Goal: Task Accomplishment & Management: Manage account settings

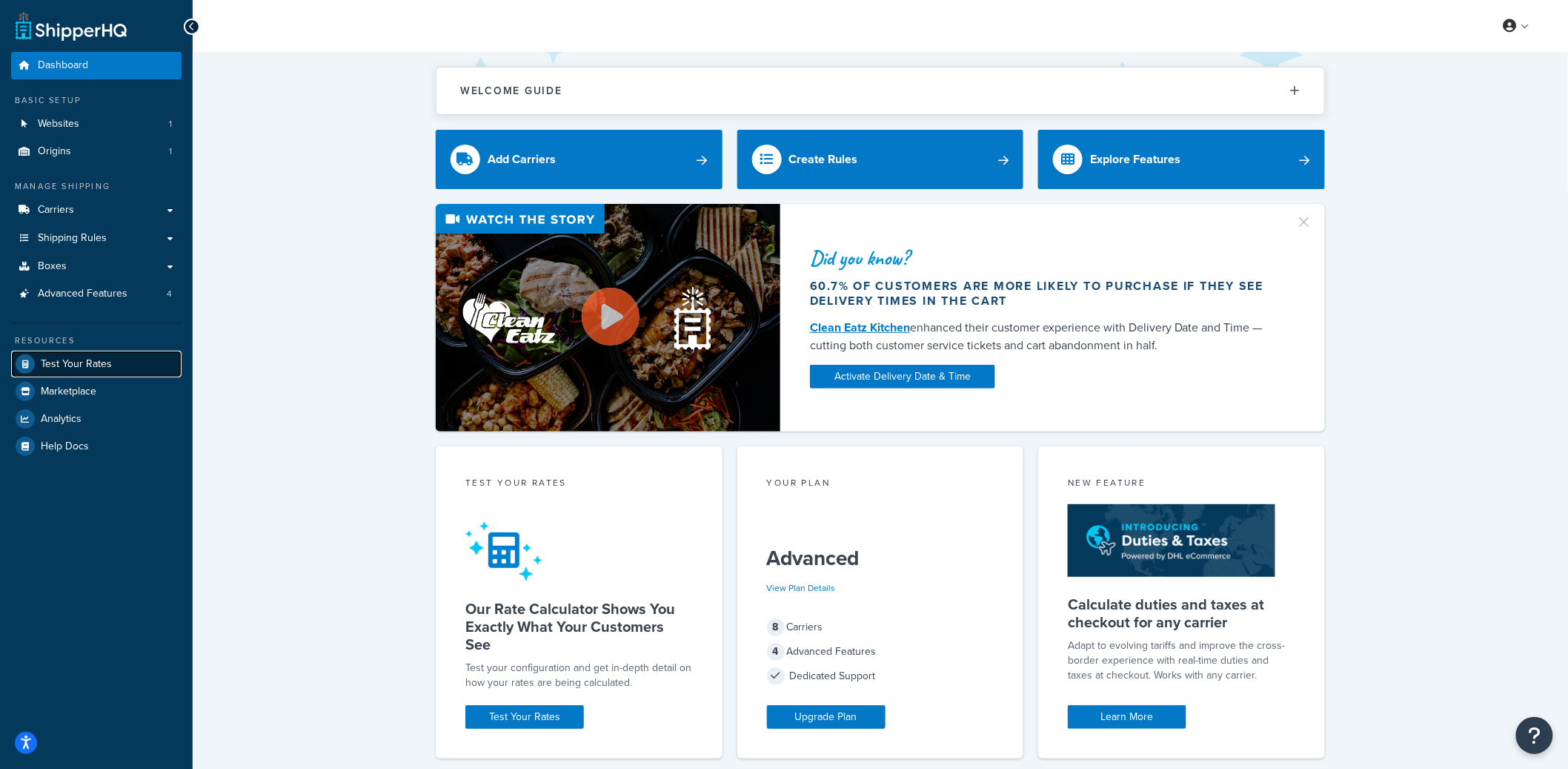
click at [100, 360] on span "Test Your Rates" at bounding box center [76, 365] width 71 height 13
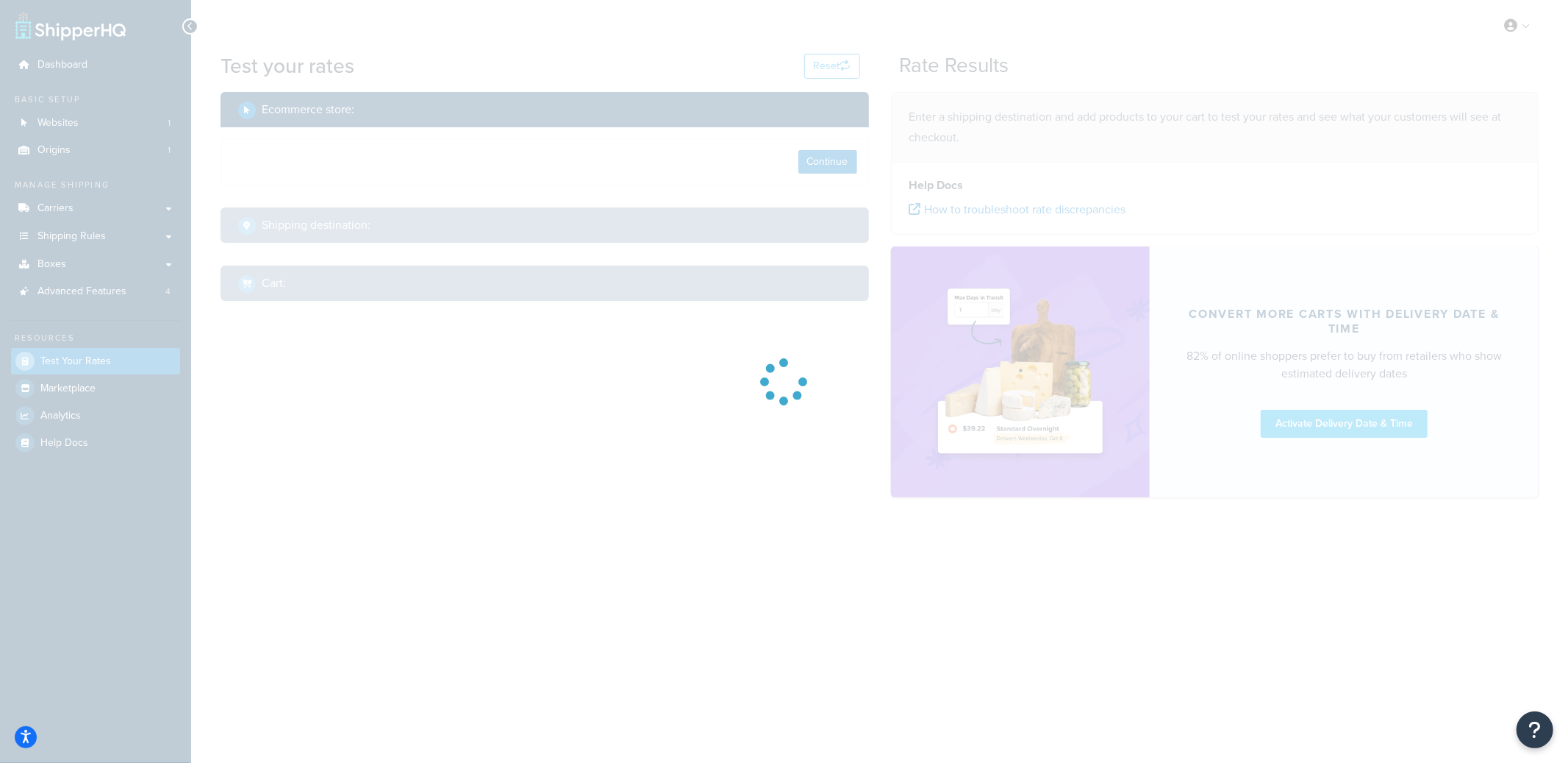
select select "TX"
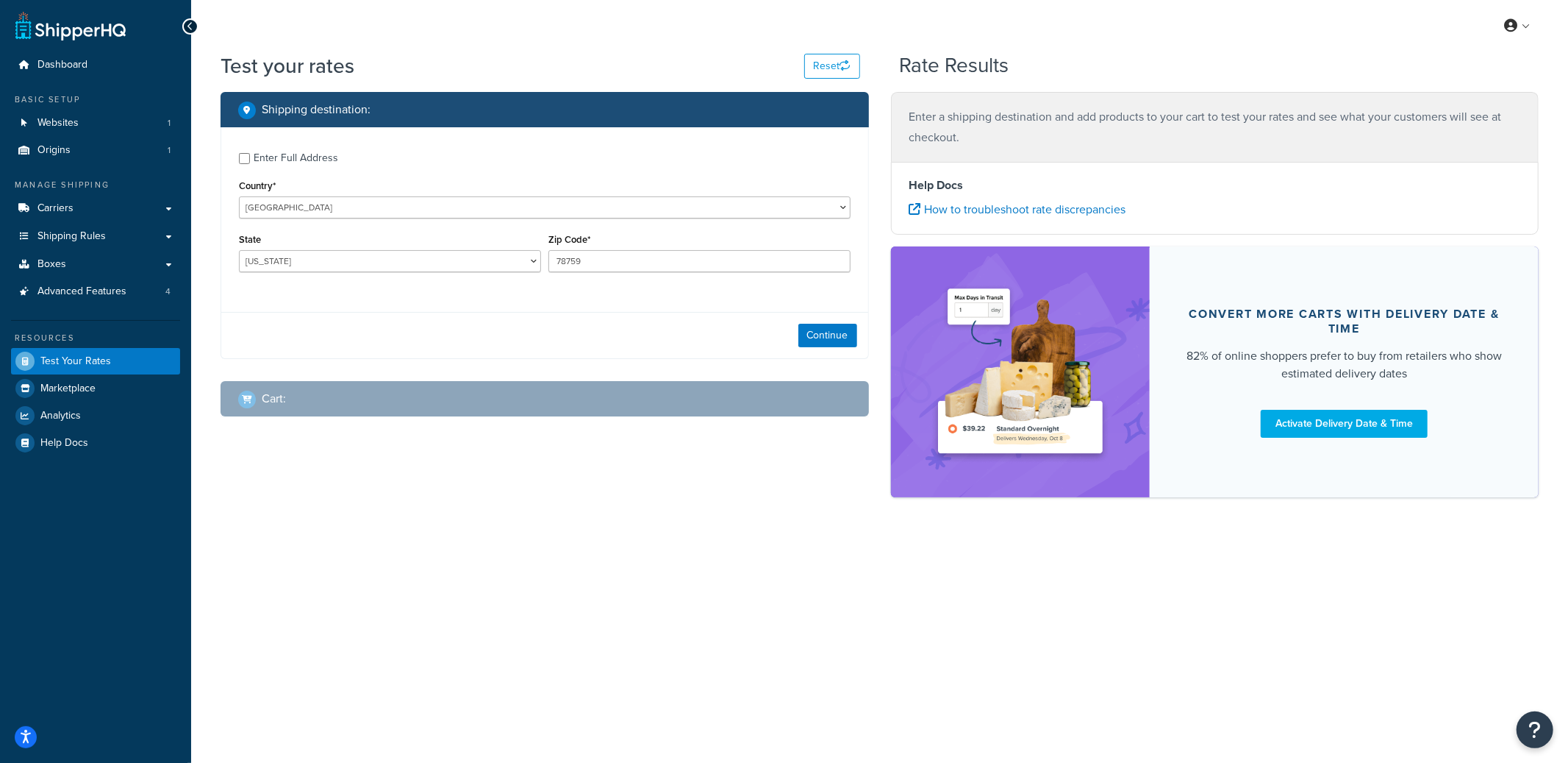
click at [286, 165] on div "Enter Full Address" at bounding box center [296, 158] width 84 height 20
click at [250, 164] on input "Enter Full Address" at bounding box center [245, 159] width 11 height 11
checkbox input "true"
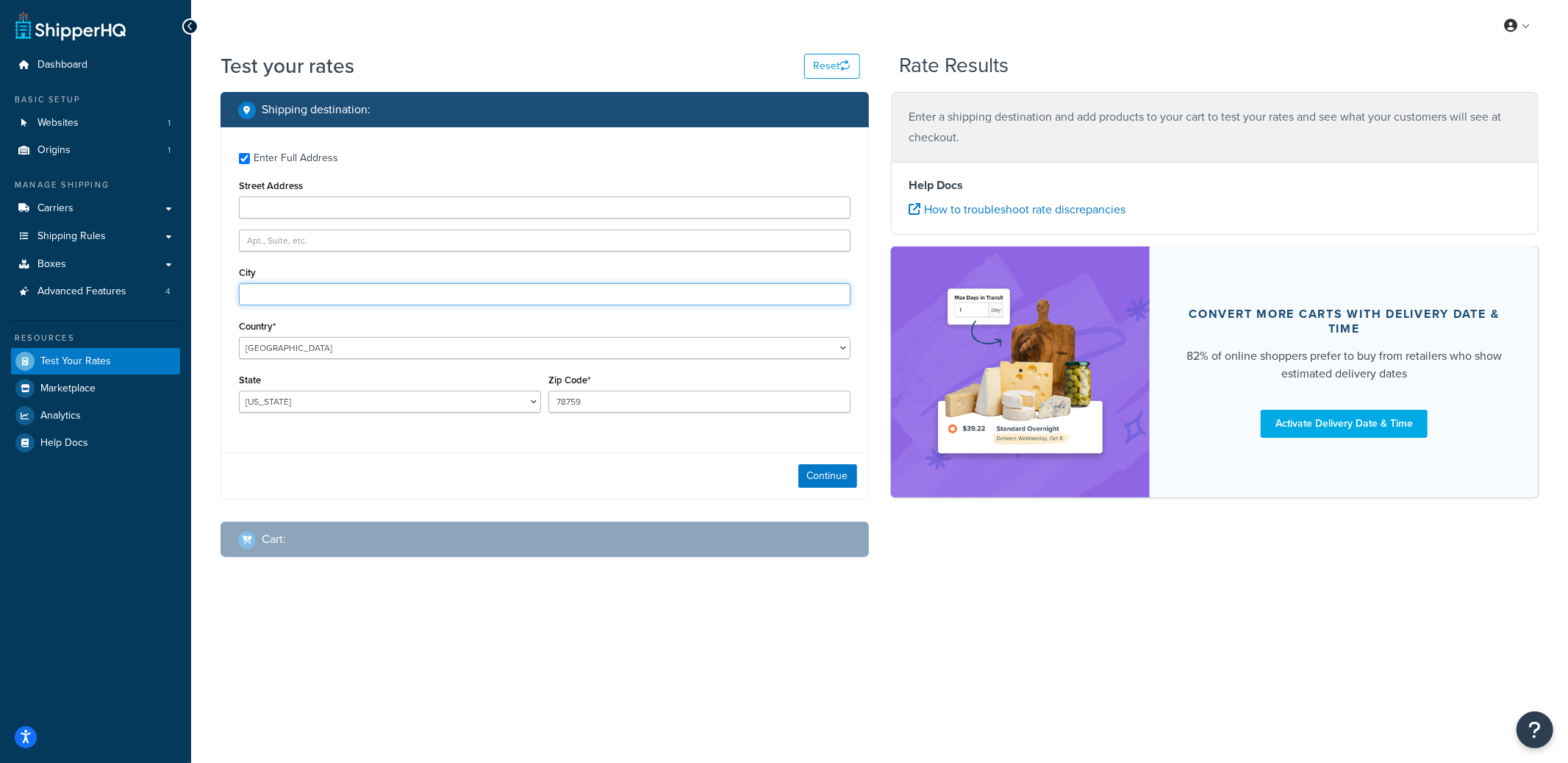
click at [261, 293] on input "City" at bounding box center [545, 294] width 612 height 22
type input "Austin"
click at [827, 491] on div "Continue" at bounding box center [545, 475] width 647 height 46
click at [827, 482] on button "Continue" at bounding box center [827, 476] width 59 height 23
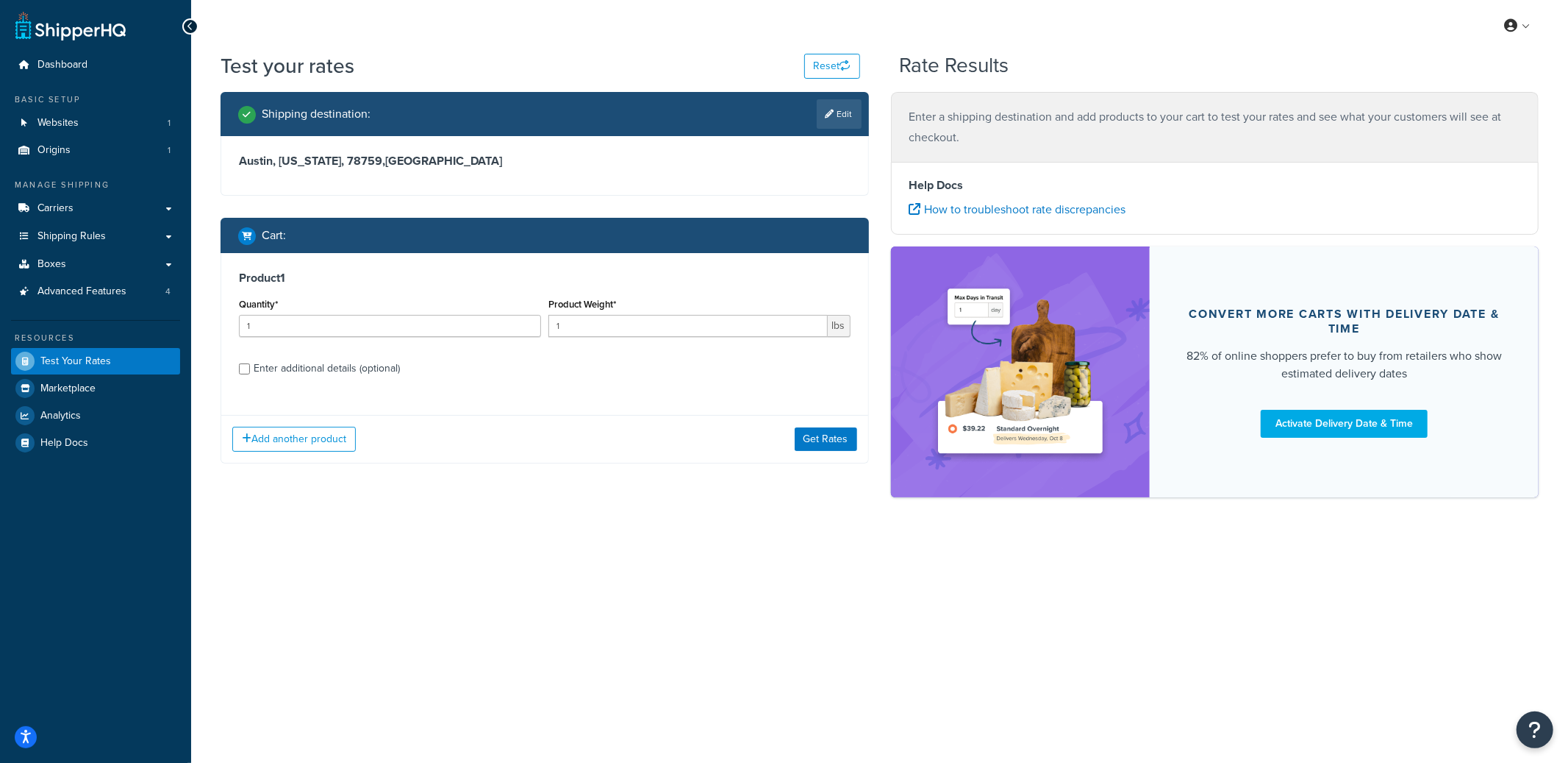
click at [292, 369] on div "Enter additional details (optional)" at bounding box center [327, 368] width 146 height 20
click at [250, 369] on input "Enter additional details (optional)" at bounding box center [245, 369] width 11 height 11
checkbox input "true"
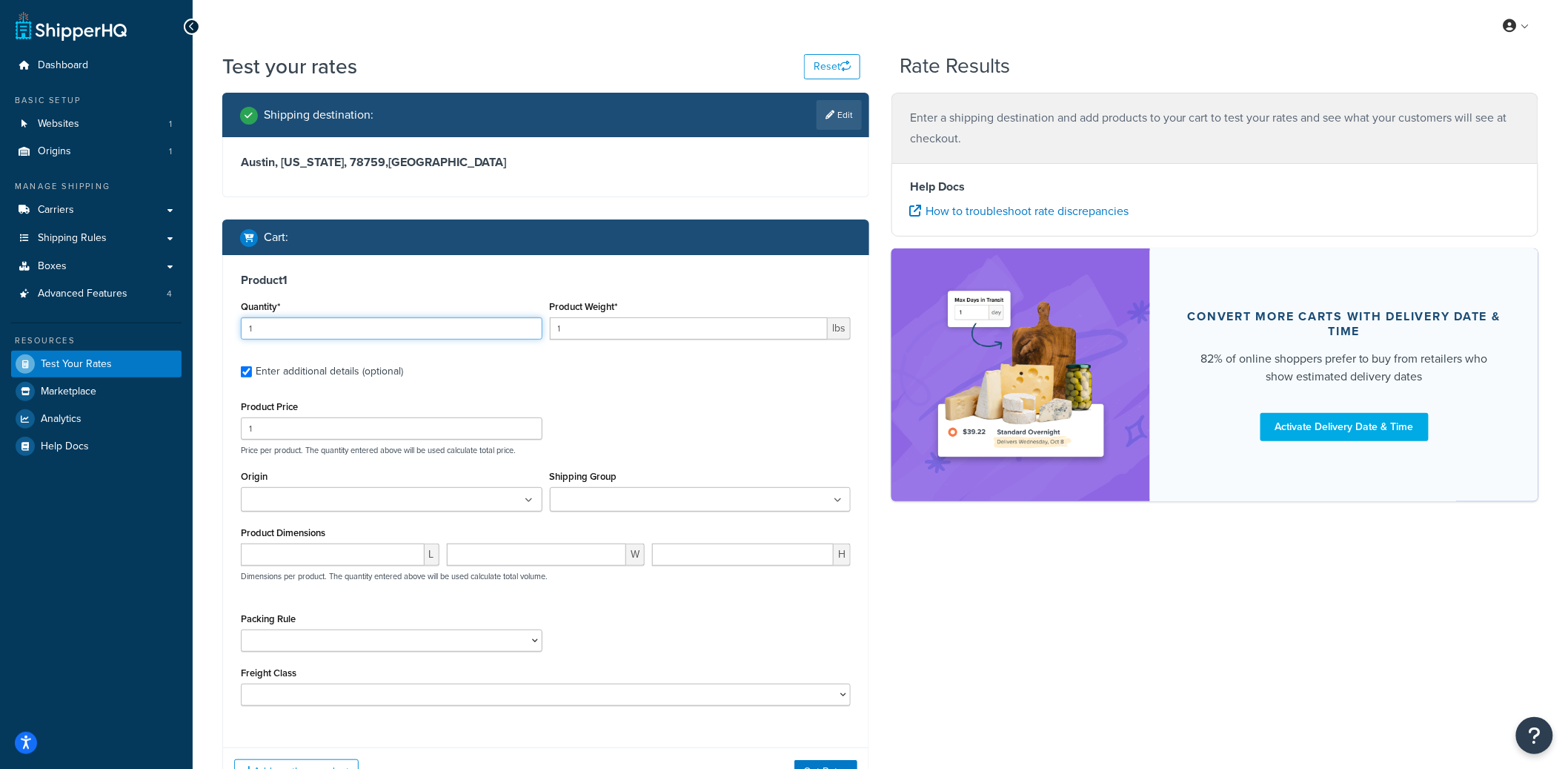
click at [333, 331] on input "1" at bounding box center [391, 329] width 302 height 22
click at [371, 646] on select "(Test) Packing Rule 10 lb Box Pack into Pallets pack sep Ship SKU Separately" at bounding box center [391, 641] width 302 height 22
select select "87845"
click at [241, 630] on select "(Test) Packing Rule 10 lb Box Pack into Pallets pack sep Ship SKU Separately" at bounding box center [391, 641] width 302 height 22
click at [291, 555] on input "number" at bounding box center [332, 555] width 183 height 22
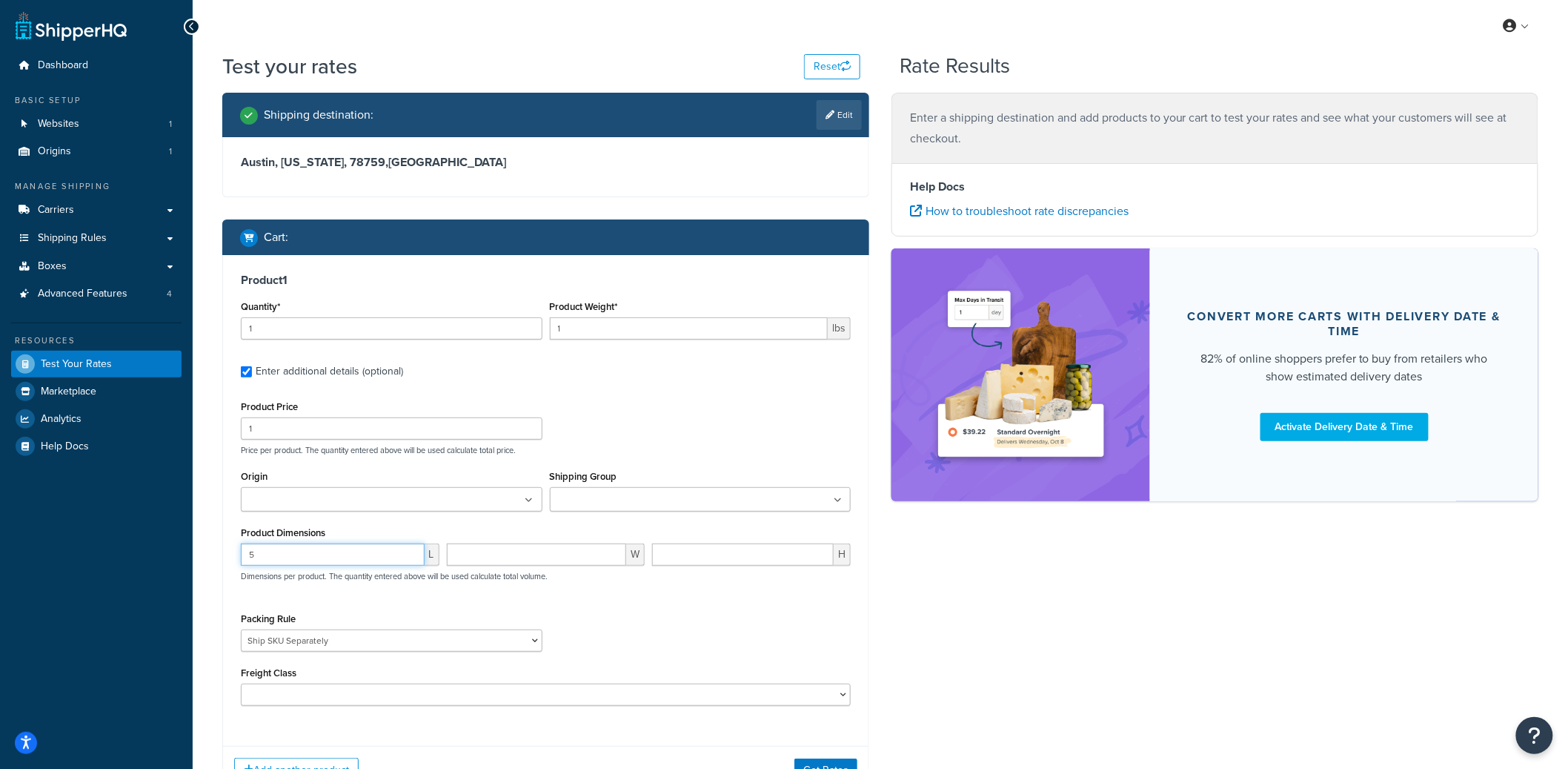
type input "5"
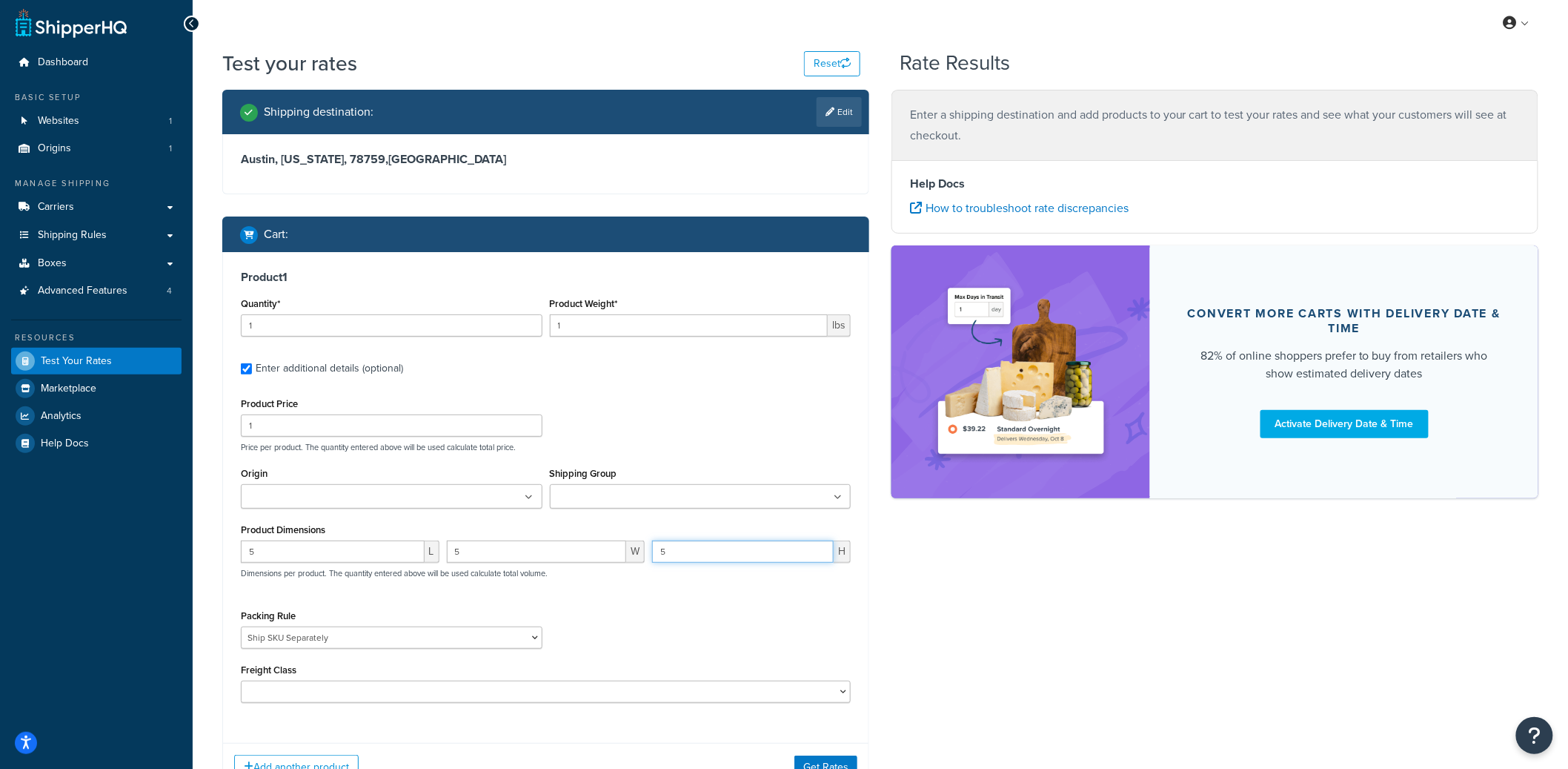
type input "5"
click at [622, 321] on input "1" at bounding box center [689, 325] width 279 height 22
drag, startPoint x: 620, startPoint y: 325, endPoint x: 555, endPoint y: 324, distance: 65.0
click at [555, 324] on input "1" at bounding box center [689, 325] width 279 height 22
type input "10"
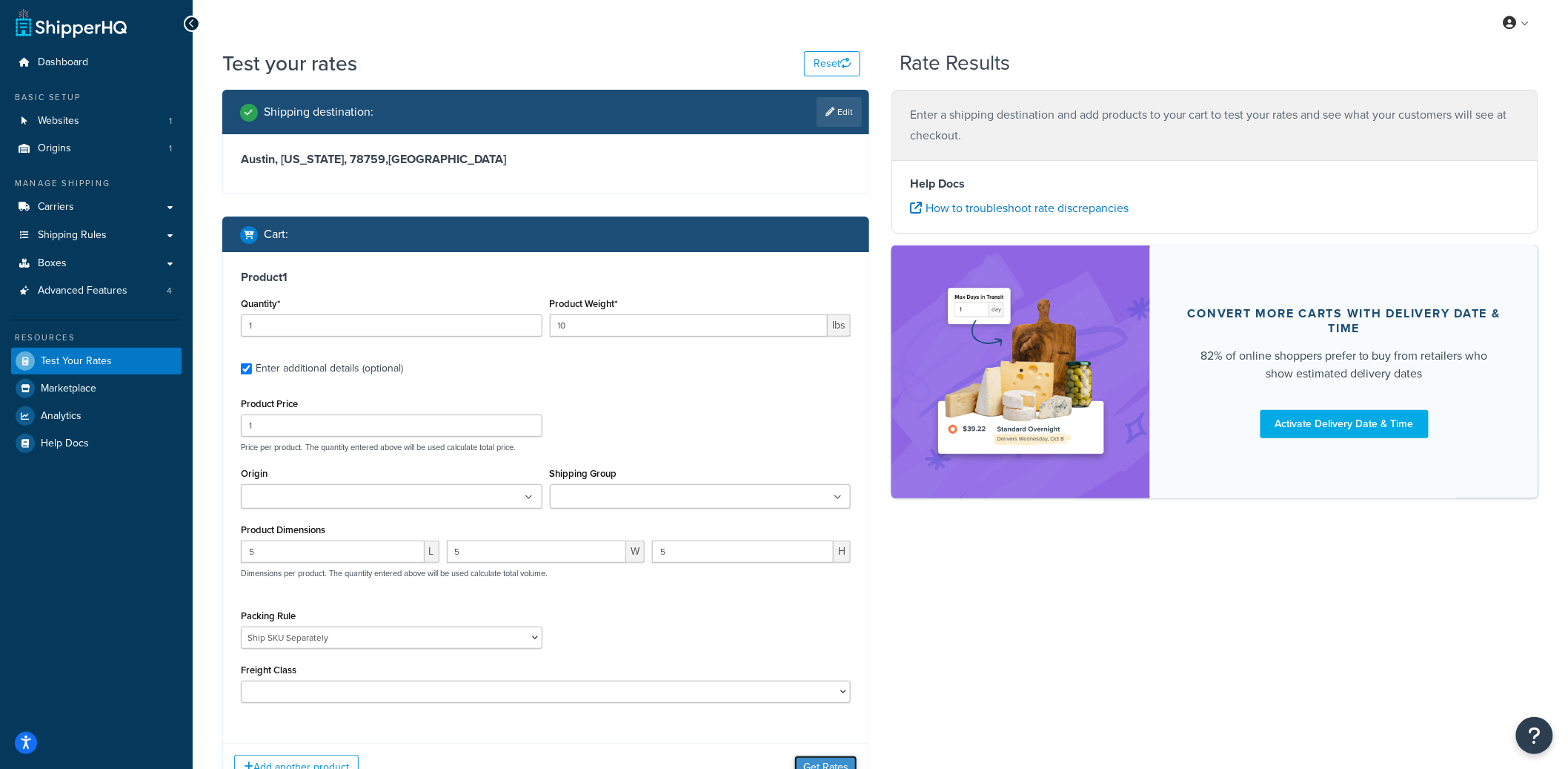
click at [814, 760] on button "Get Rates" at bounding box center [826, 767] width 63 height 24
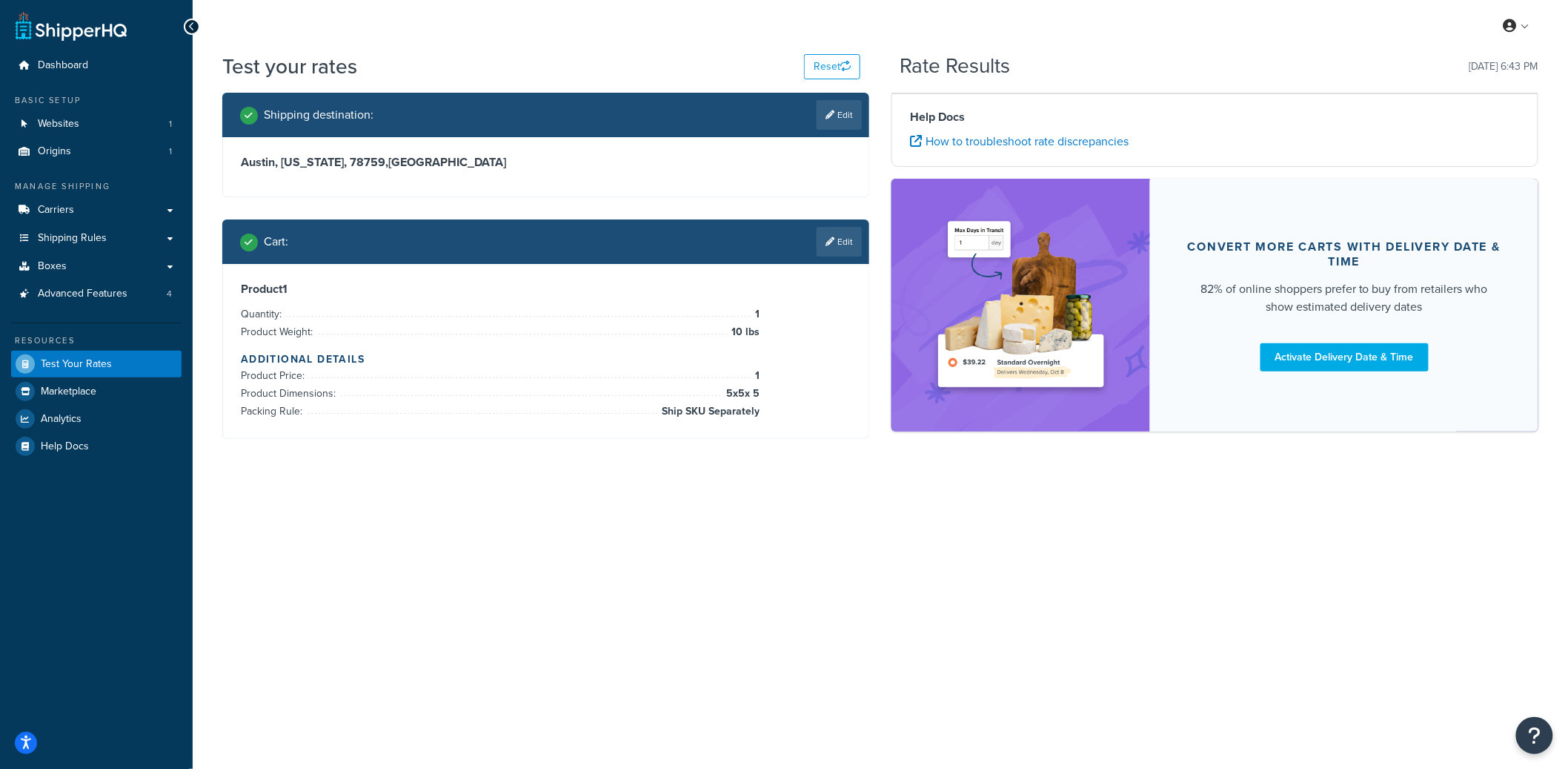
scroll to position [0, 0]
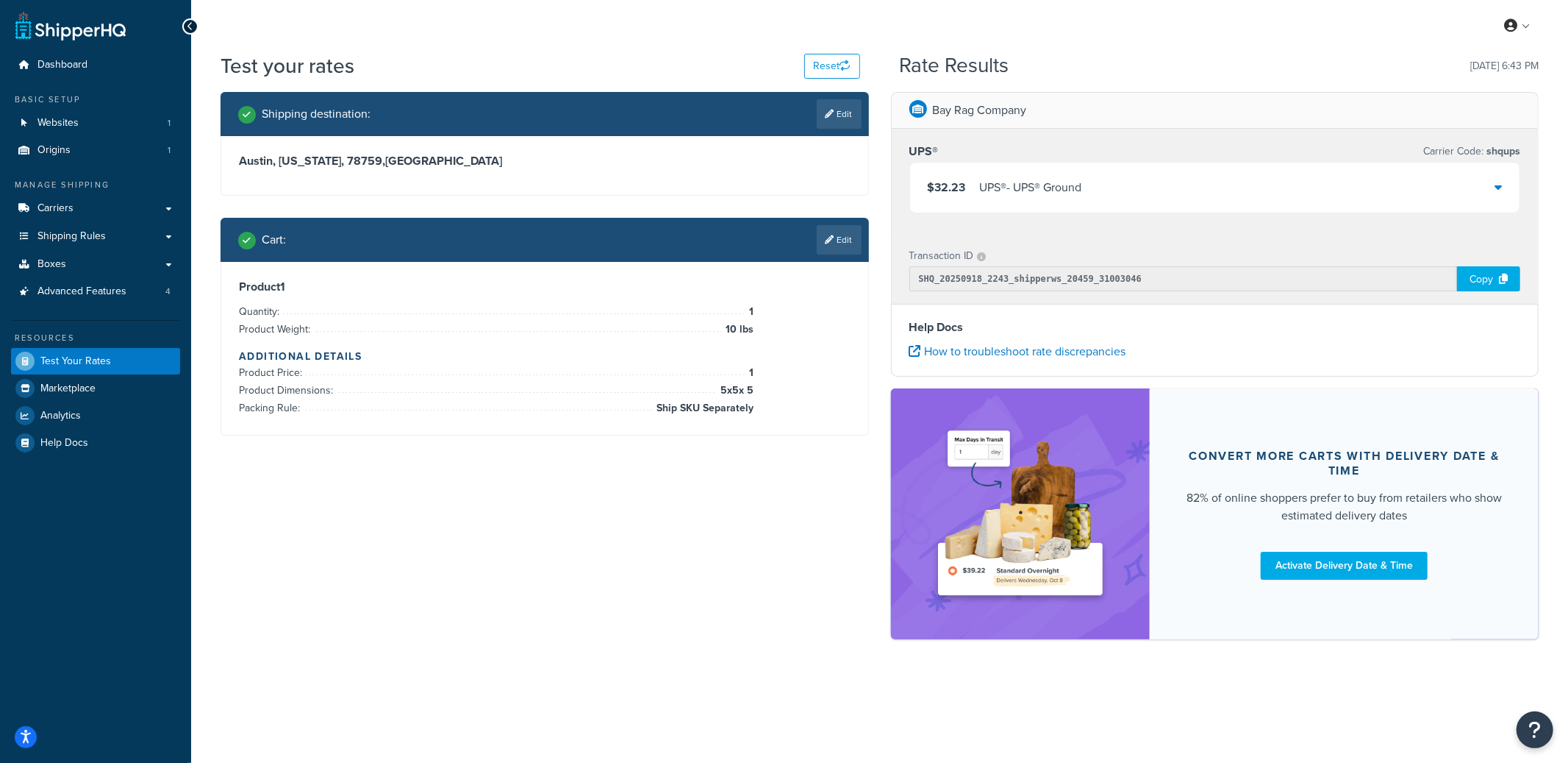
click at [998, 188] on div "UPS® - UPS® Ground" at bounding box center [1030, 188] width 102 height 20
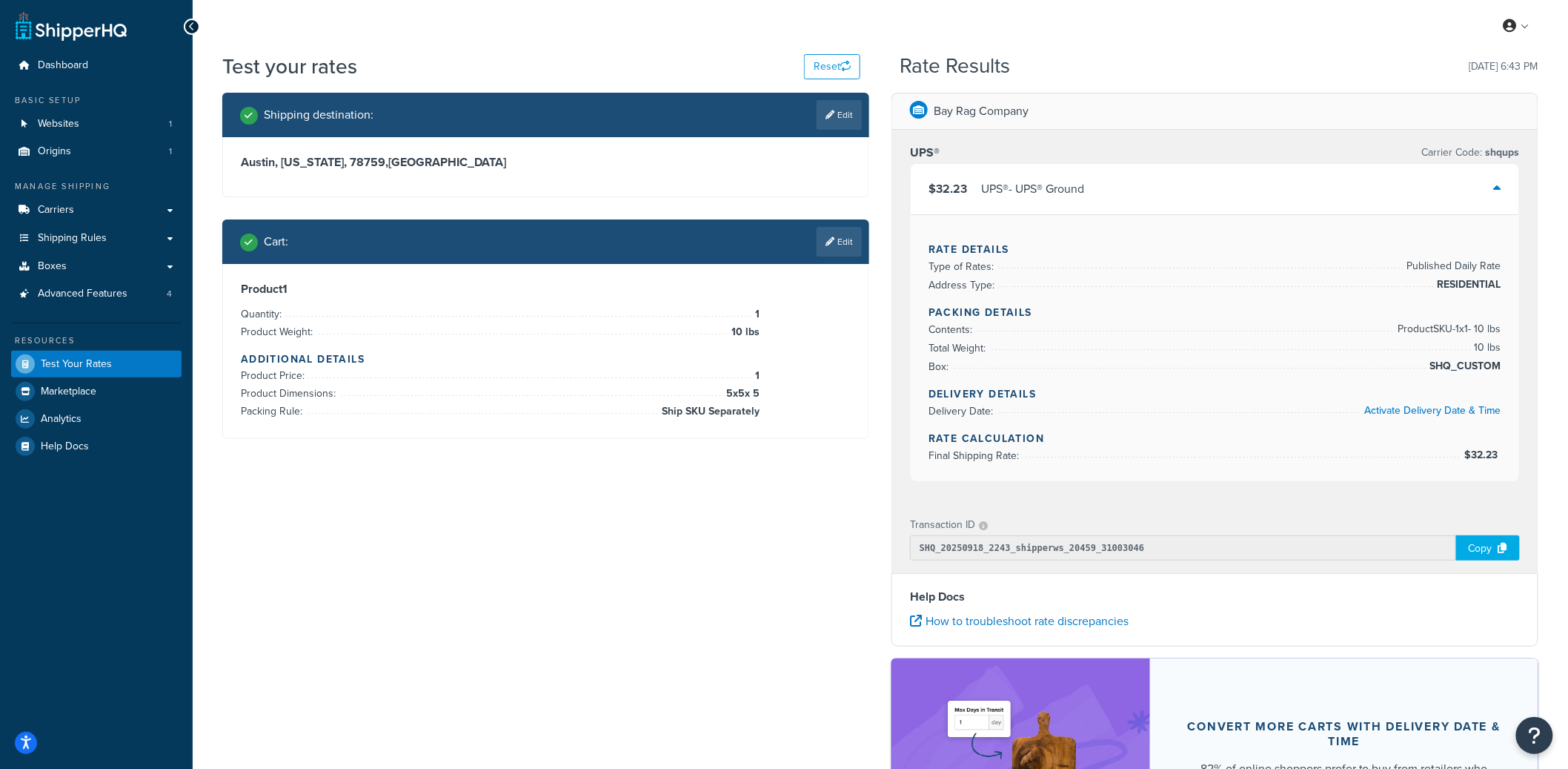
click at [848, 240] on link "Edit" at bounding box center [839, 242] width 45 height 30
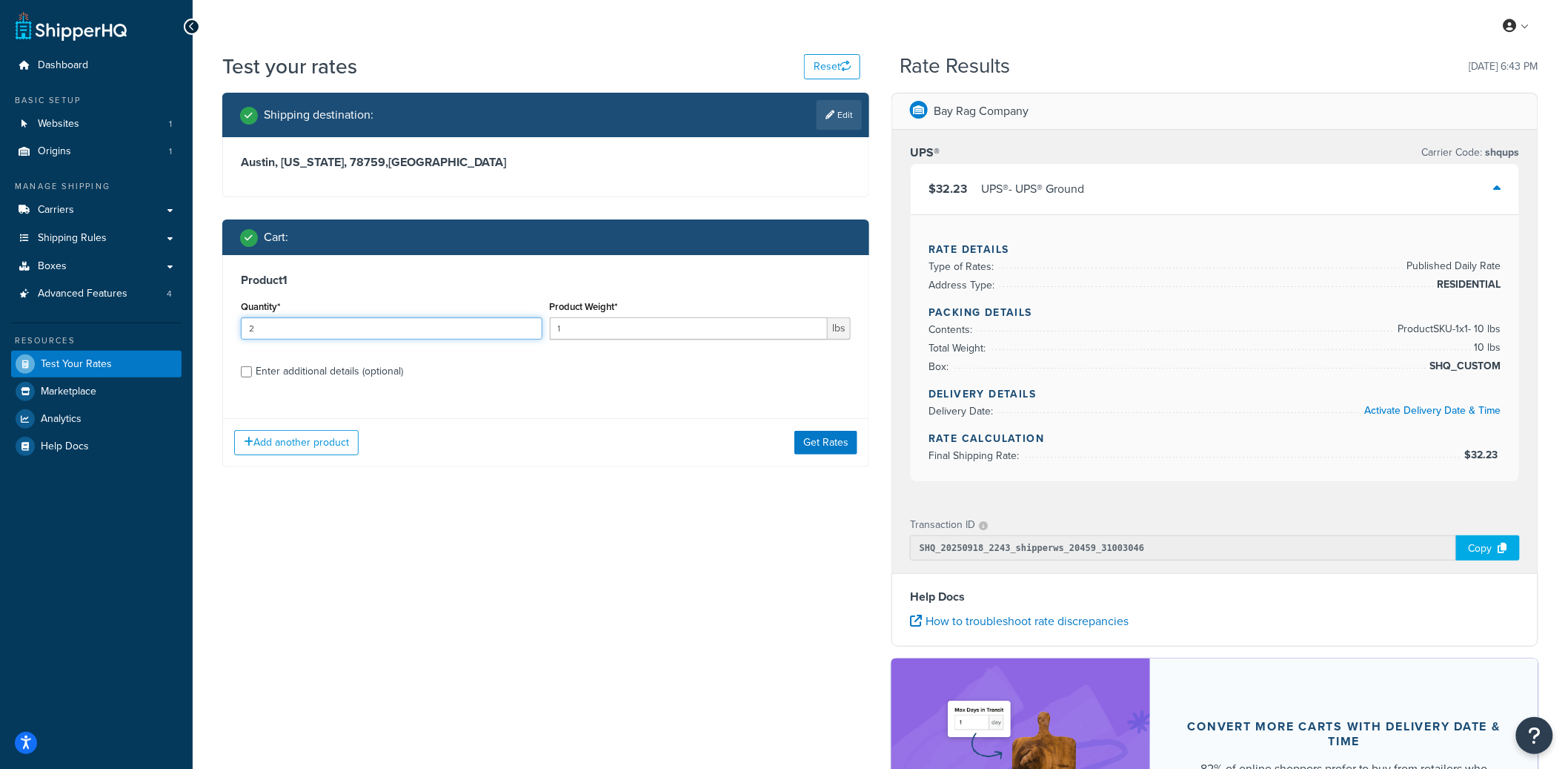
click at [529, 322] on input "2" at bounding box center [391, 329] width 302 height 22
click at [529, 322] on input "3" at bounding box center [391, 329] width 302 height 22
type input "4"
click at [529, 322] on input "4" at bounding box center [391, 329] width 302 height 22
click at [833, 427] on div "Add another product Get Rates" at bounding box center [546, 442] width 646 height 48
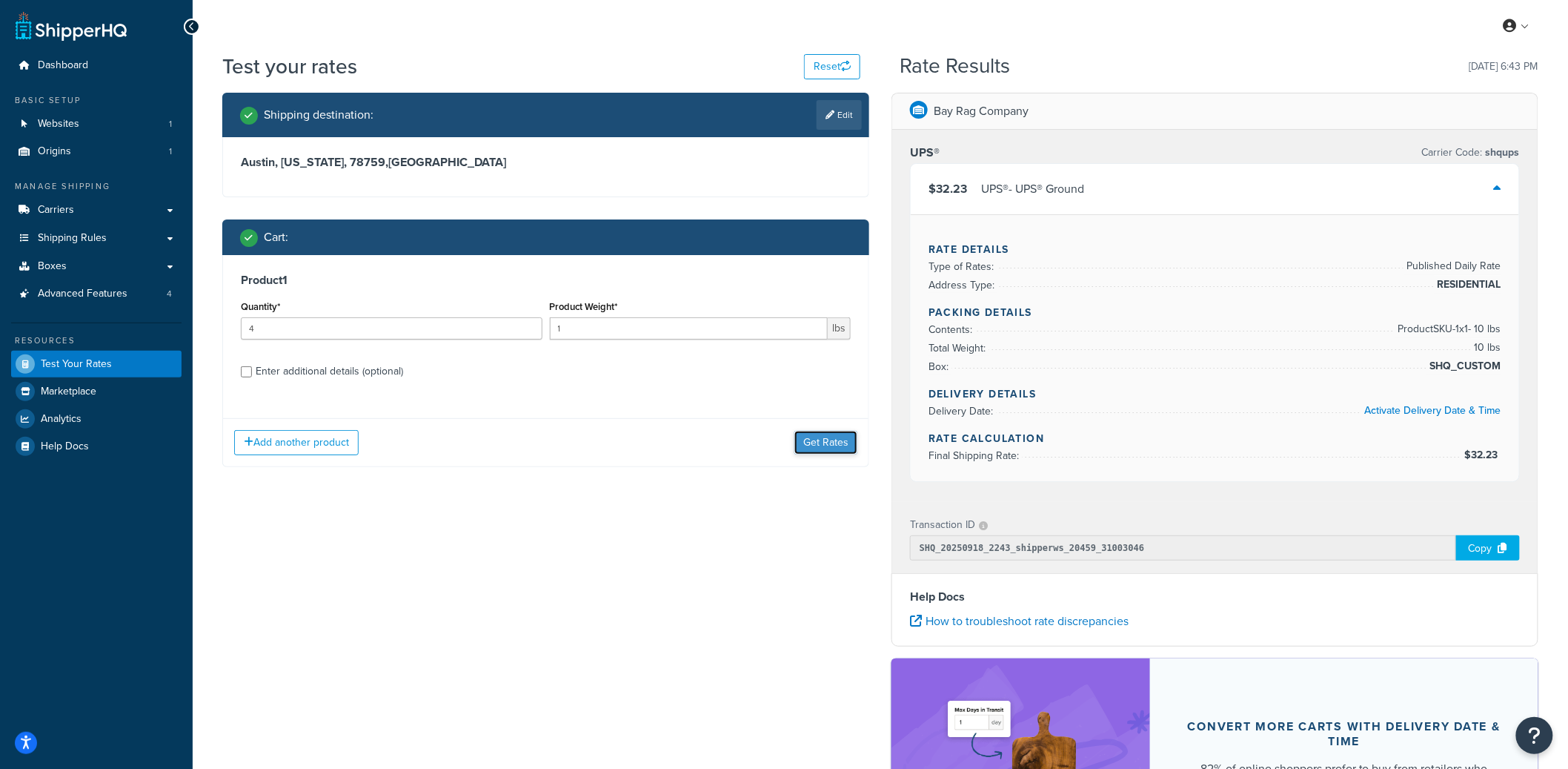
click at [832, 434] on button "Get Rates" at bounding box center [826, 443] width 63 height 24
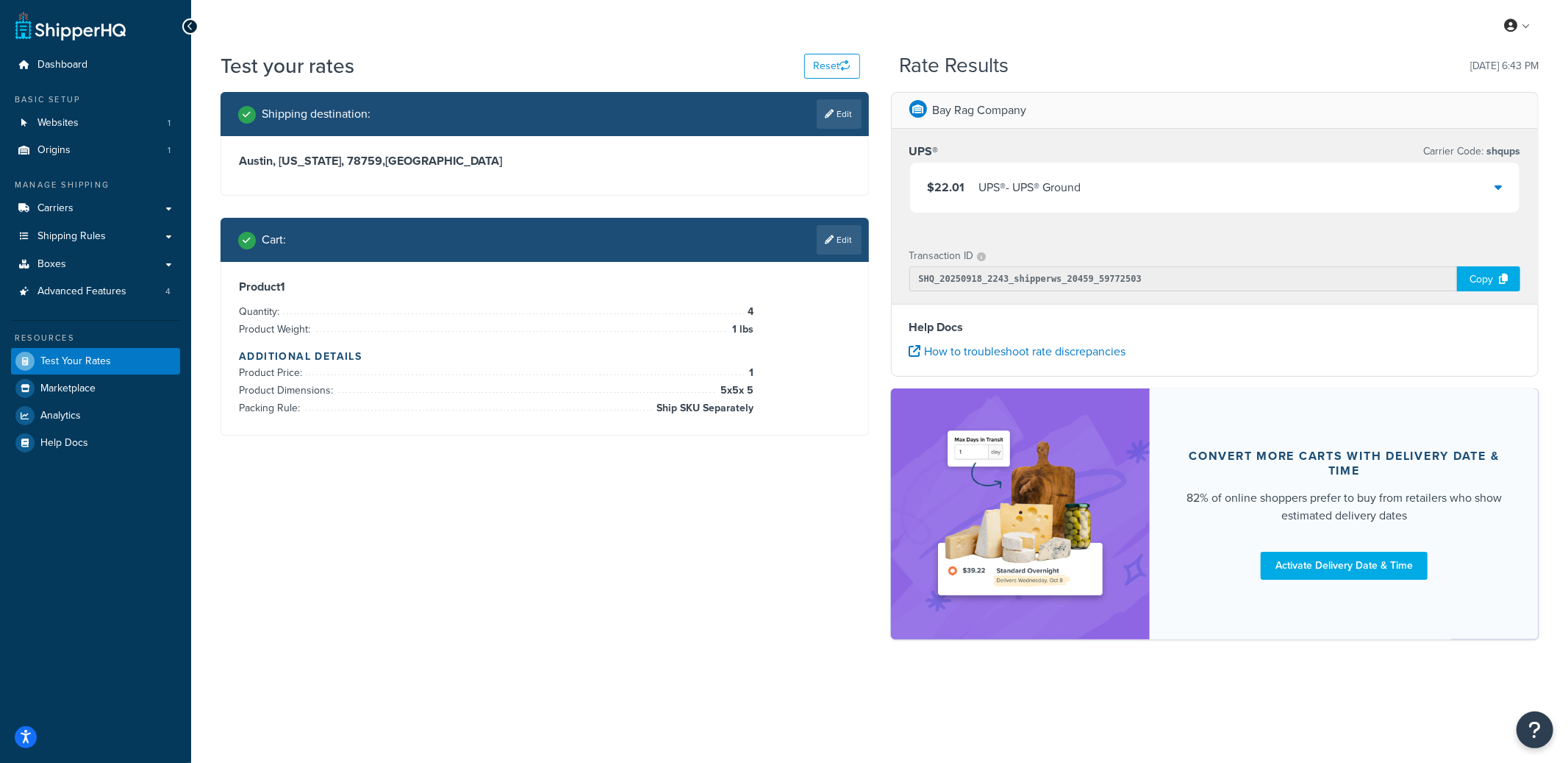
click at [1128, 201] on div "$22.01 UPS® - UPS® Ground" at bounding box center [1215, 188] width 610 height 50
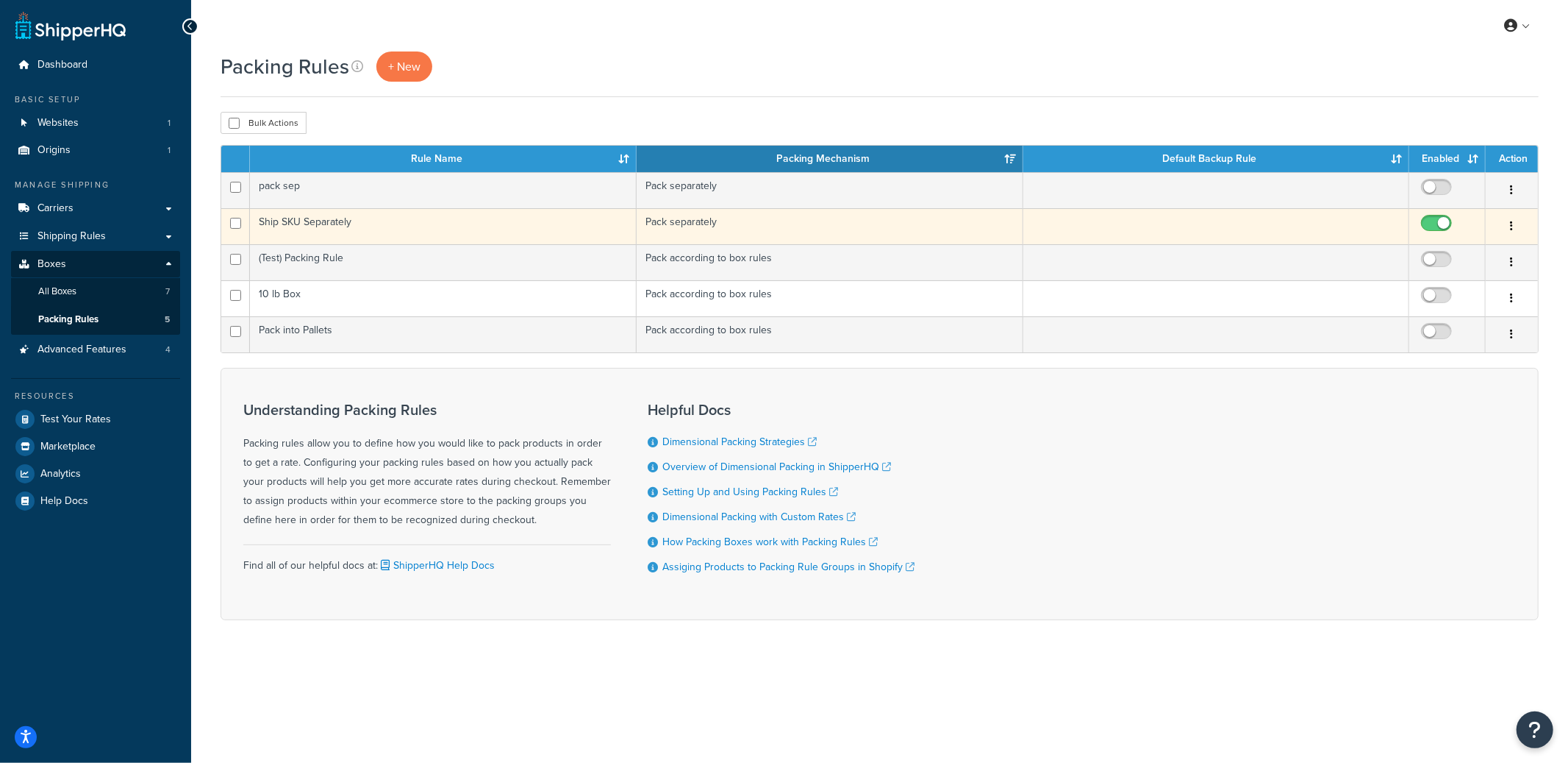
click at [459, 226] on td "Ship SKU Separately" at bounding box center [443, 226] width 387 height 36
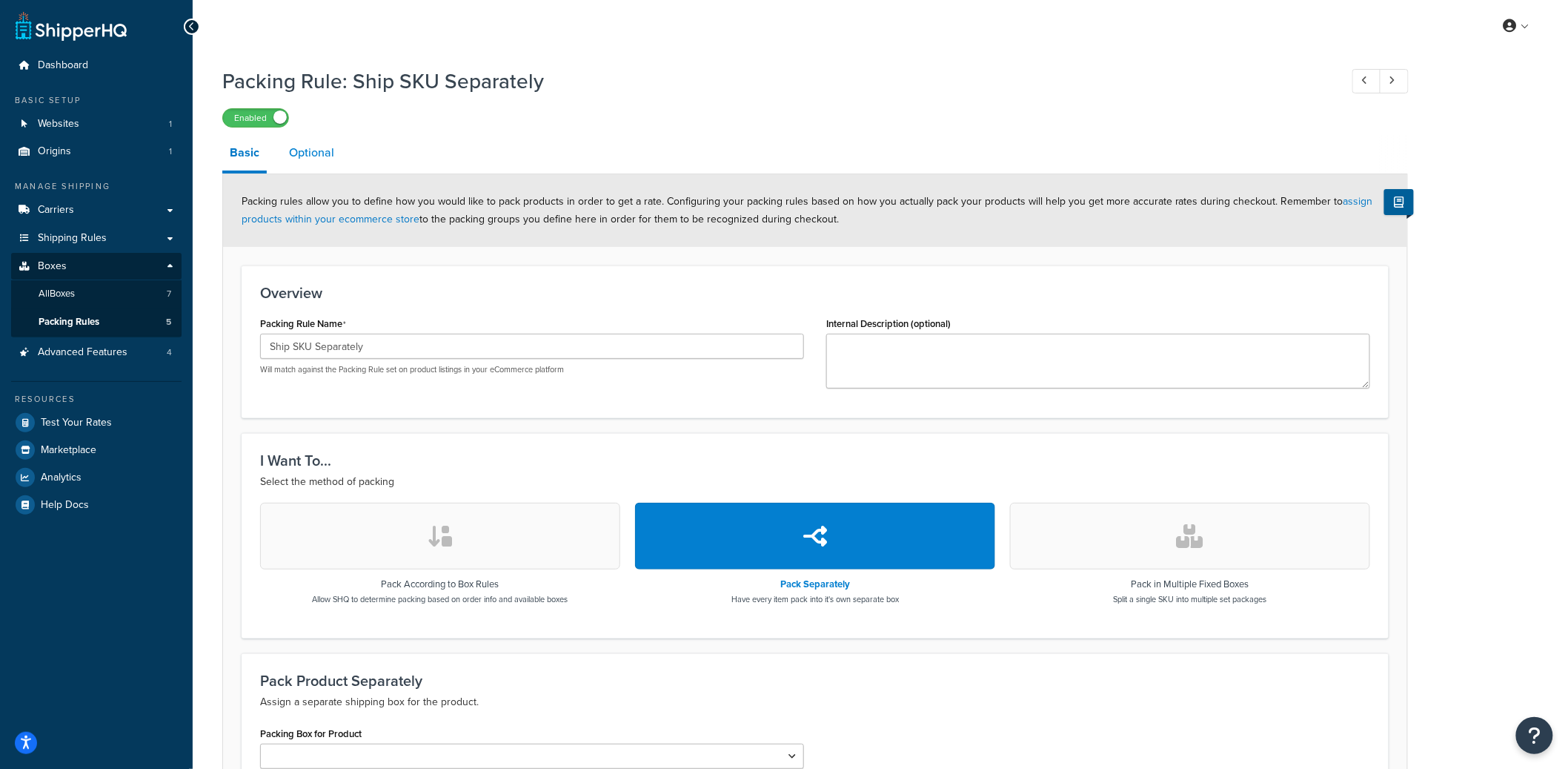
click at [323, 168] on link "Optional" at bounding box center [312, 152] width 60 height 35
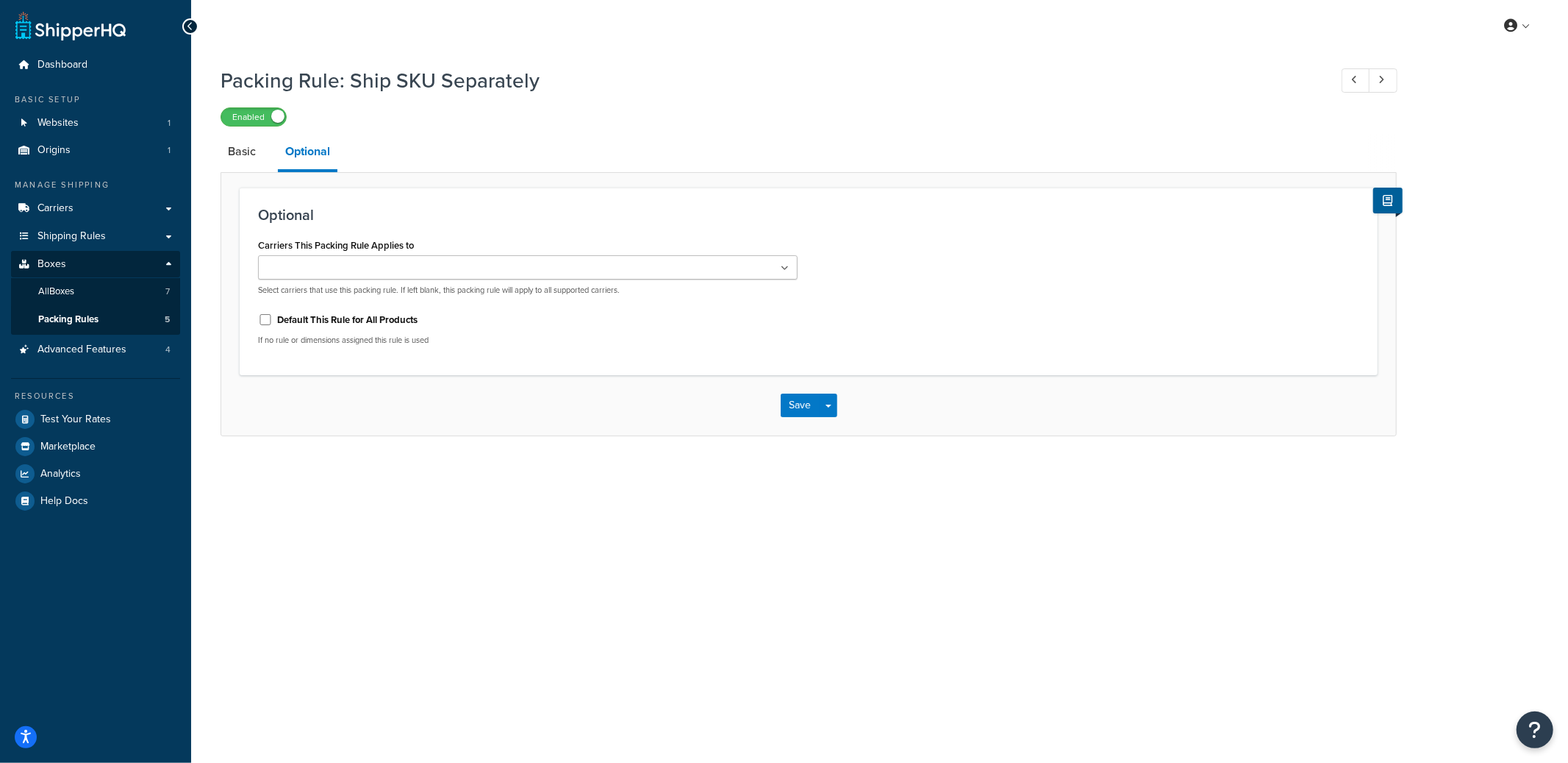
click at [300, 268] on input "Carriers This Packing Rule Applies to" at bounding box center [327, 268] width 130 height 16
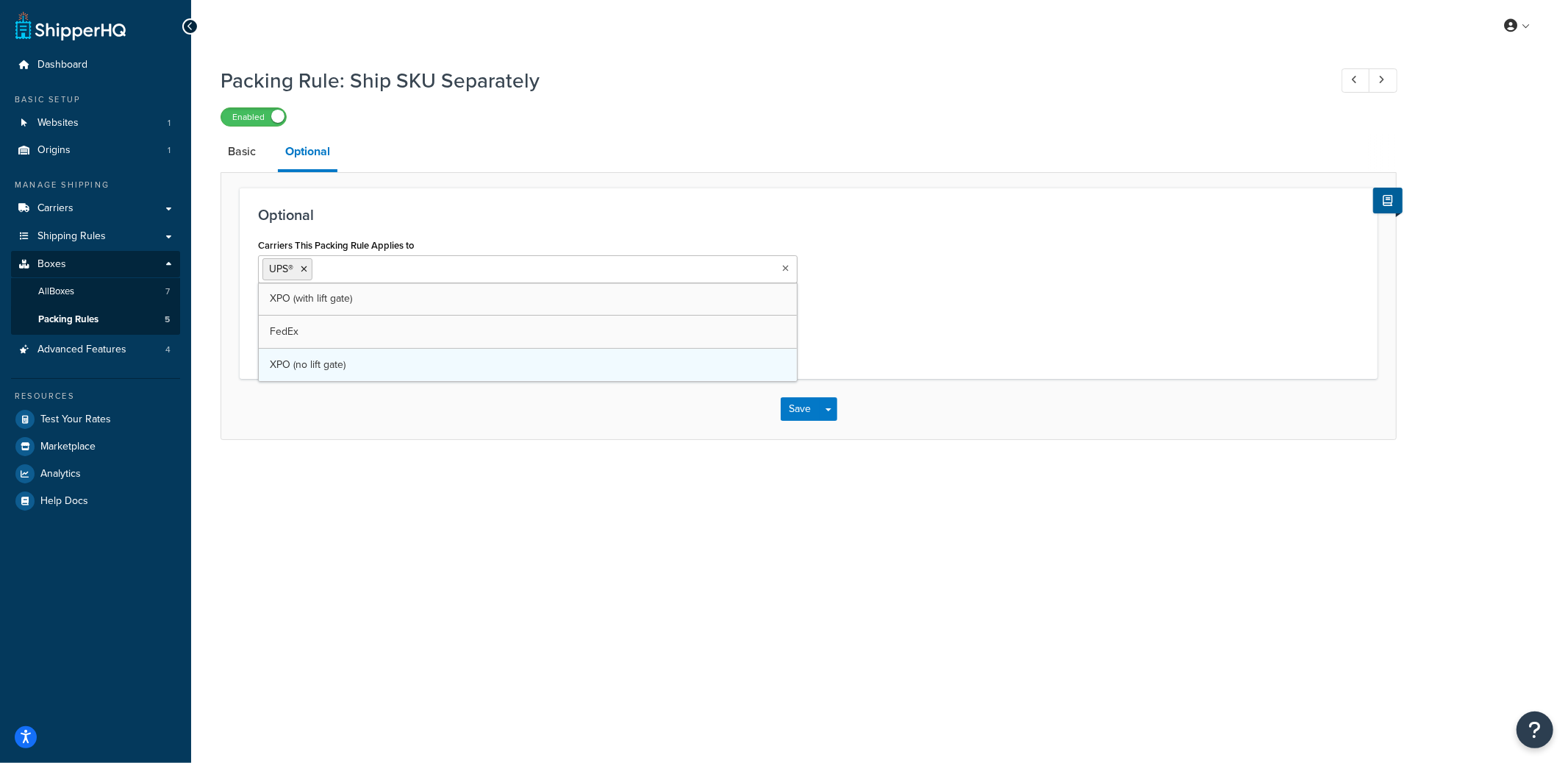
drag, startPoint x: 294, startPoint y: 334, endPoint x: 696, endPoint y: 324, distance: 402.1
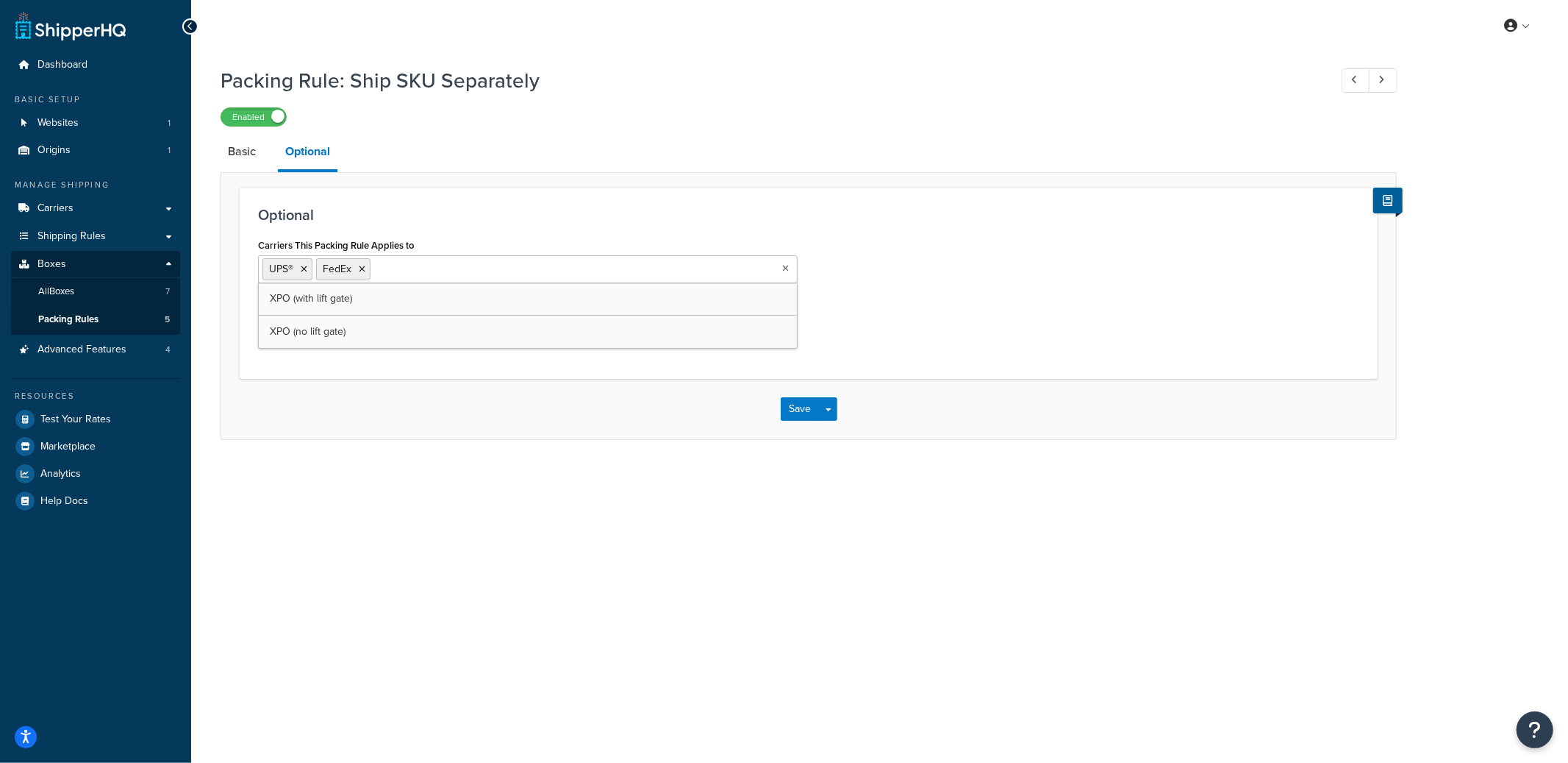
click at [1034, 321] on div "Carriers This Packing Rule Applies to UPS® FedEx XPO (with lift gate) XPO (no l…" at bounding box center [809, 297] width 1123 height 126
click at [834, 414] on button "Save Dropdown" at bounding box center [828, 409] width 18 height 23
click at [828, 437] on button "Save and Edit" at bounding box center [852, 436] width 142 height 31
click at [305, 267] on icon at bounding box center [304, 269] width 6 height 9
drag, startPoint x: 305, startPoint y: 267, endPoint x: 378, endPoint y: 267, distance: 73.0
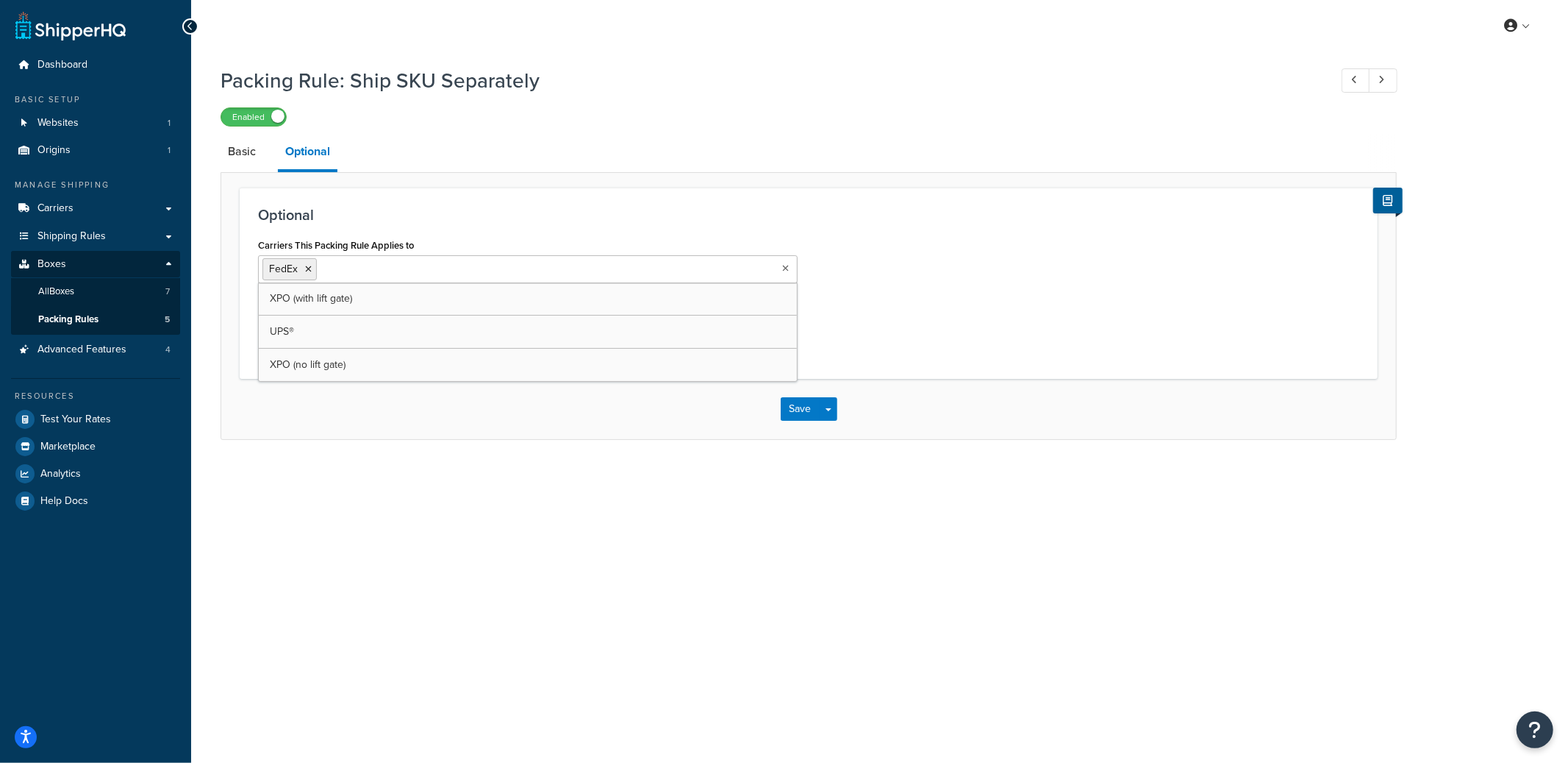
click at [305, 267] on icon at bounding box center [309, 269] width 6 height 9
click at [829, 403] on button "Save Dropdown" at bounding box center [828, 405] width 18 height 23
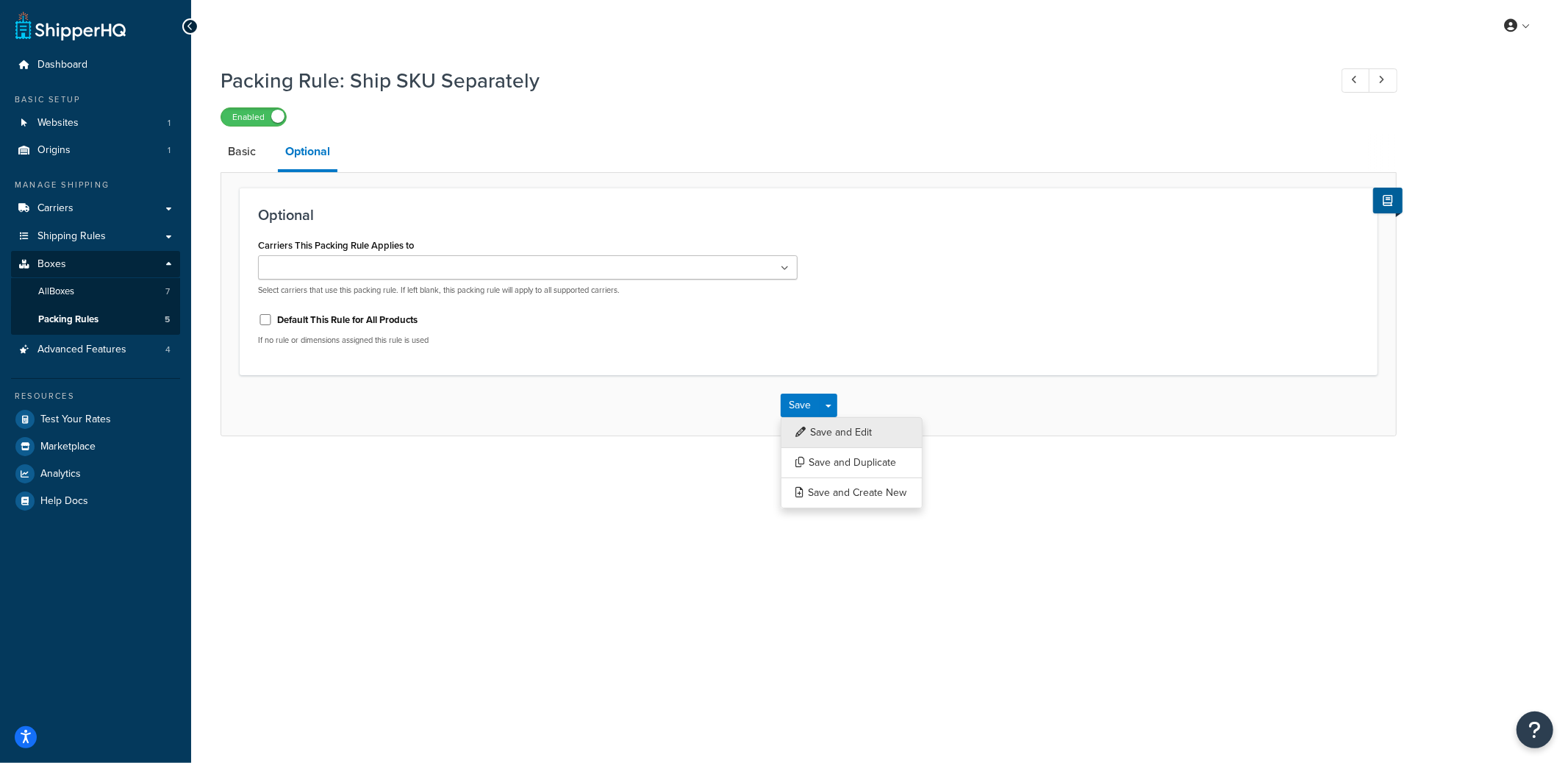
click at [840, 425] on button "Save and Edit" at bounding box center [852, 433] width 142 height 31
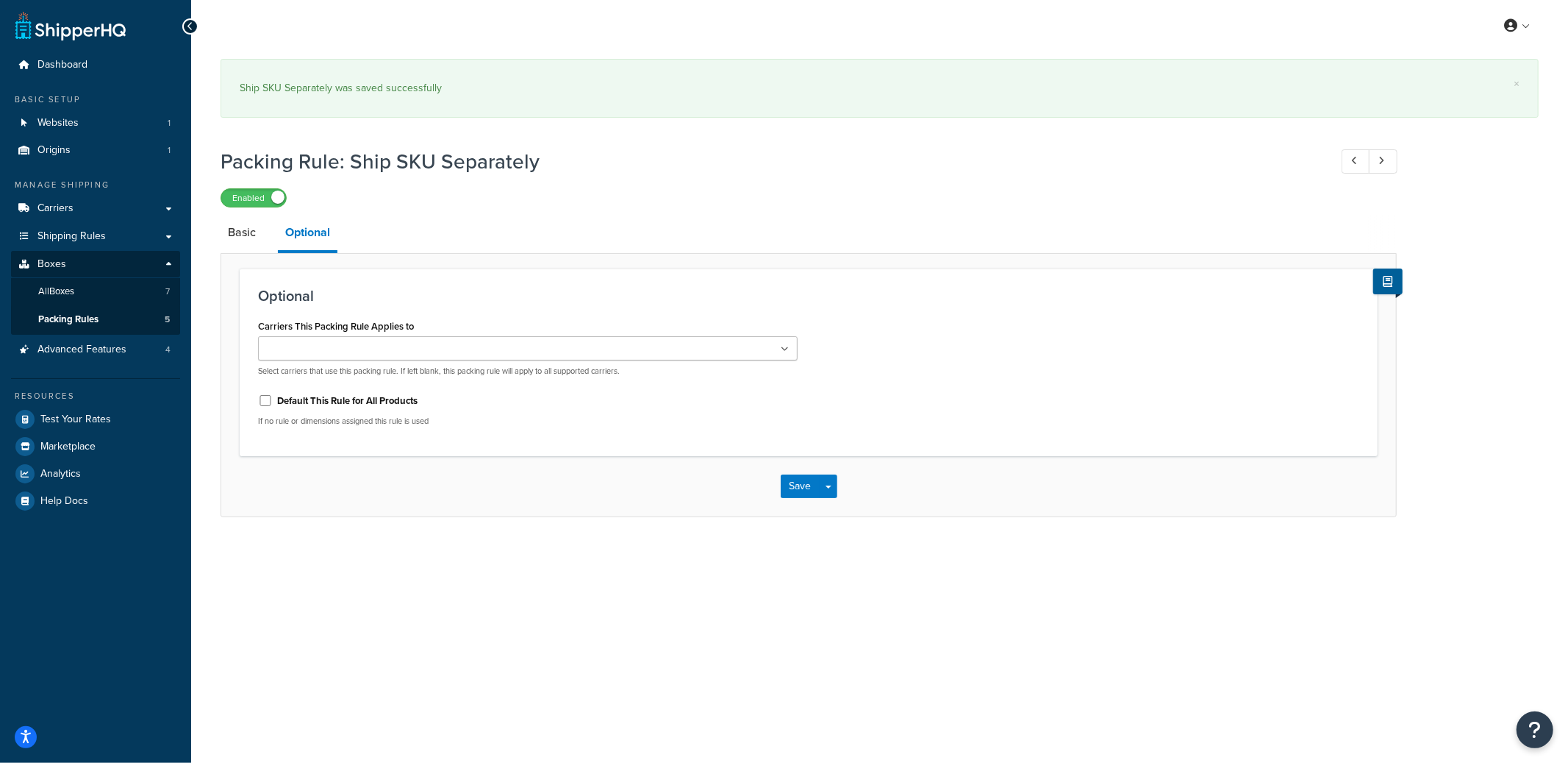
click at [475, 343] on ul at bounding box center [527, 348] width 540 height 24
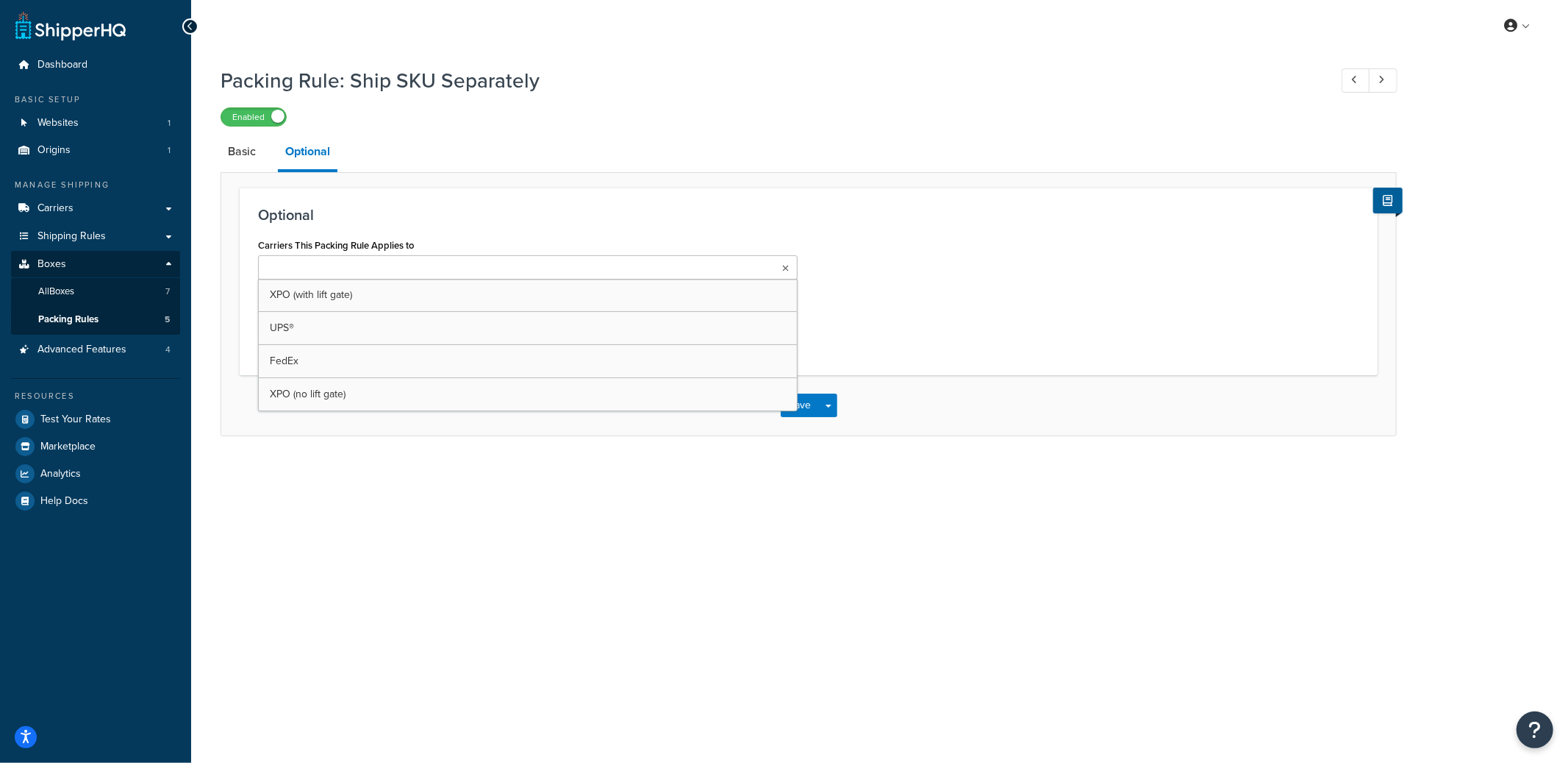
click at [530, 201] on div "Optional Carriers This Packing Rule Applies to XPO (with lift gate) UPS® FedEx …" at bounding box center [809, 281] width 1138 height 188
click at [678, 270] on ul at bounding box center [527, 267] width 540 height 24
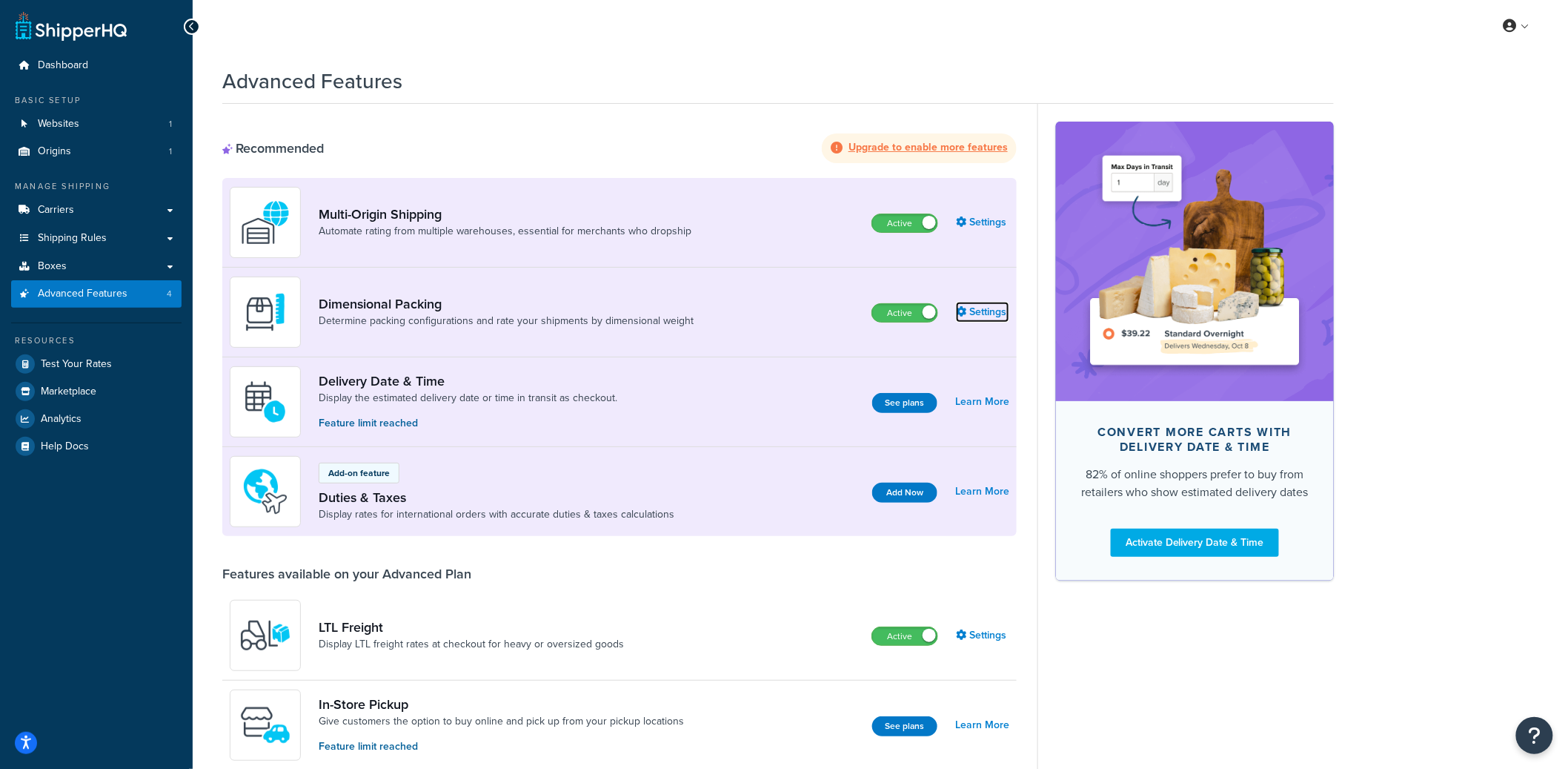
click at [967, 309] on link "Settings" at bounding box center [983, 312] width 54 height 20
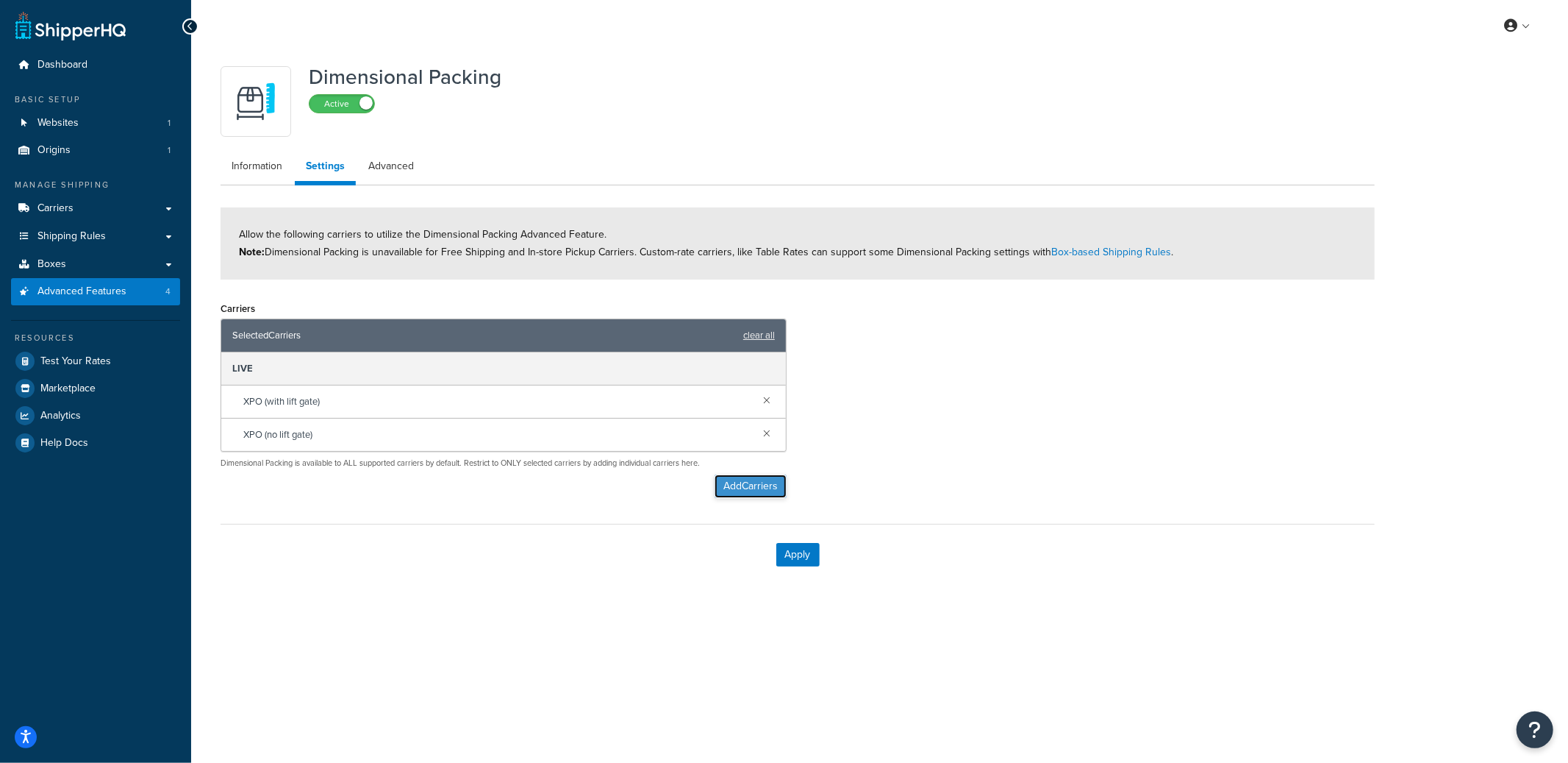
click at [745, 490] on button "Add Carriers" at bounding box center [751, 486] width 72 height 23
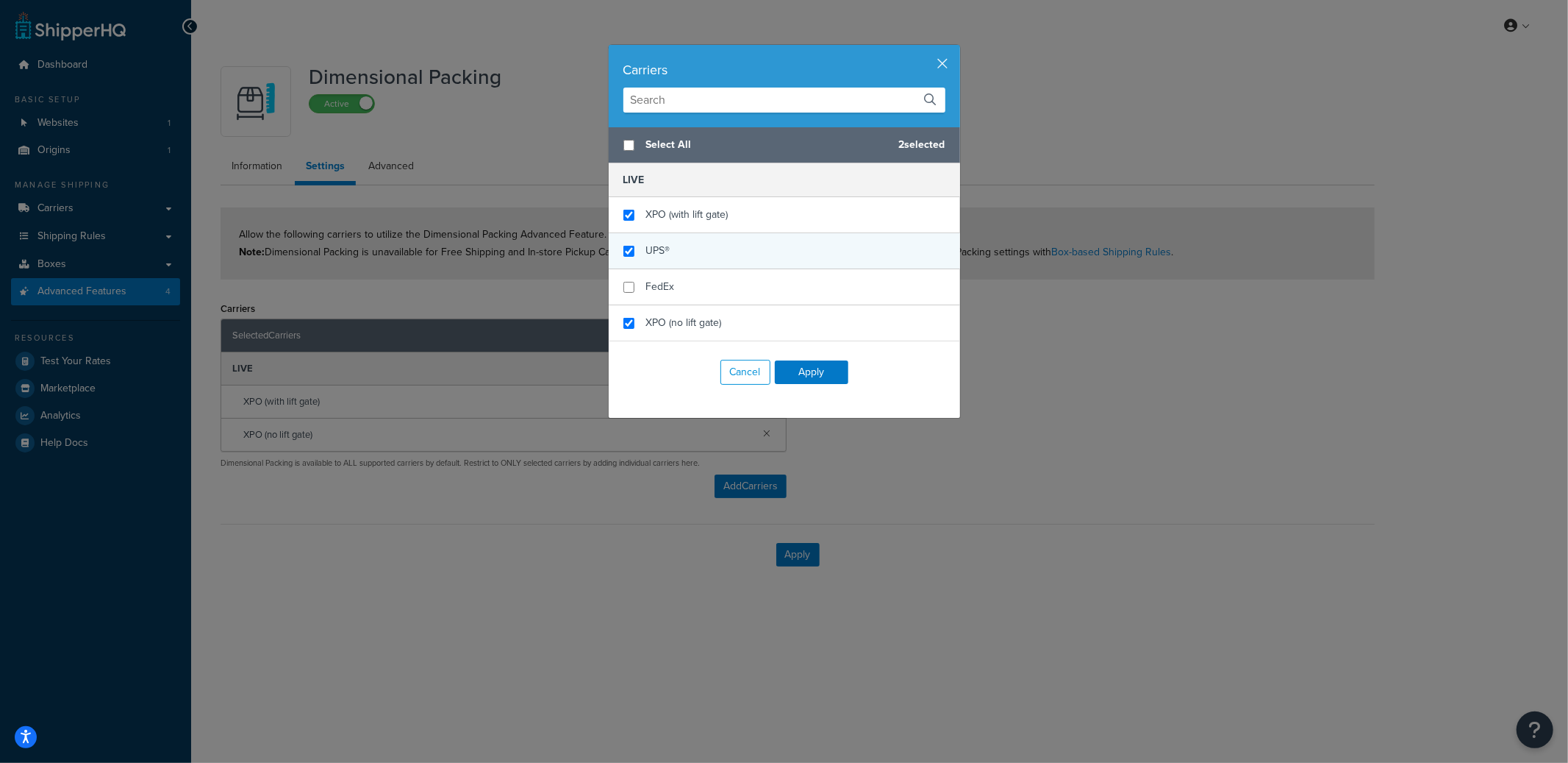
checkbox input "true"
click at [690, 259] on div "UPS®" at bounding box center [784, 251] width 352 height 36
click at [816, 371] on button "Apply" at bounding box center [812, 372] width 73 height 23
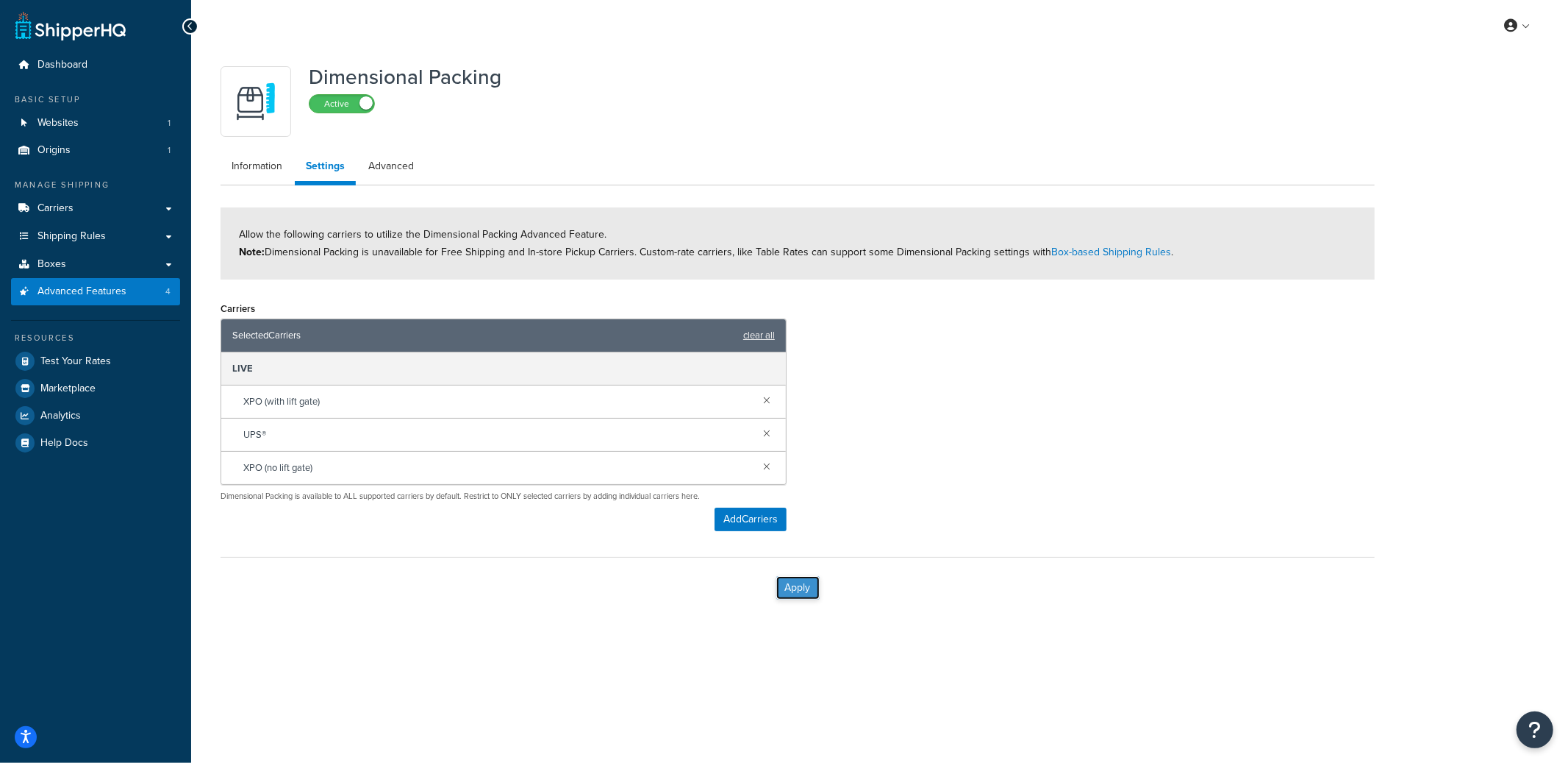
click at [807, 595] on button "Apply" at bounding box center [798, 588] width 44 height 23
click at [766, 432] on link at bounding box center [766, 432] width 16 height 16
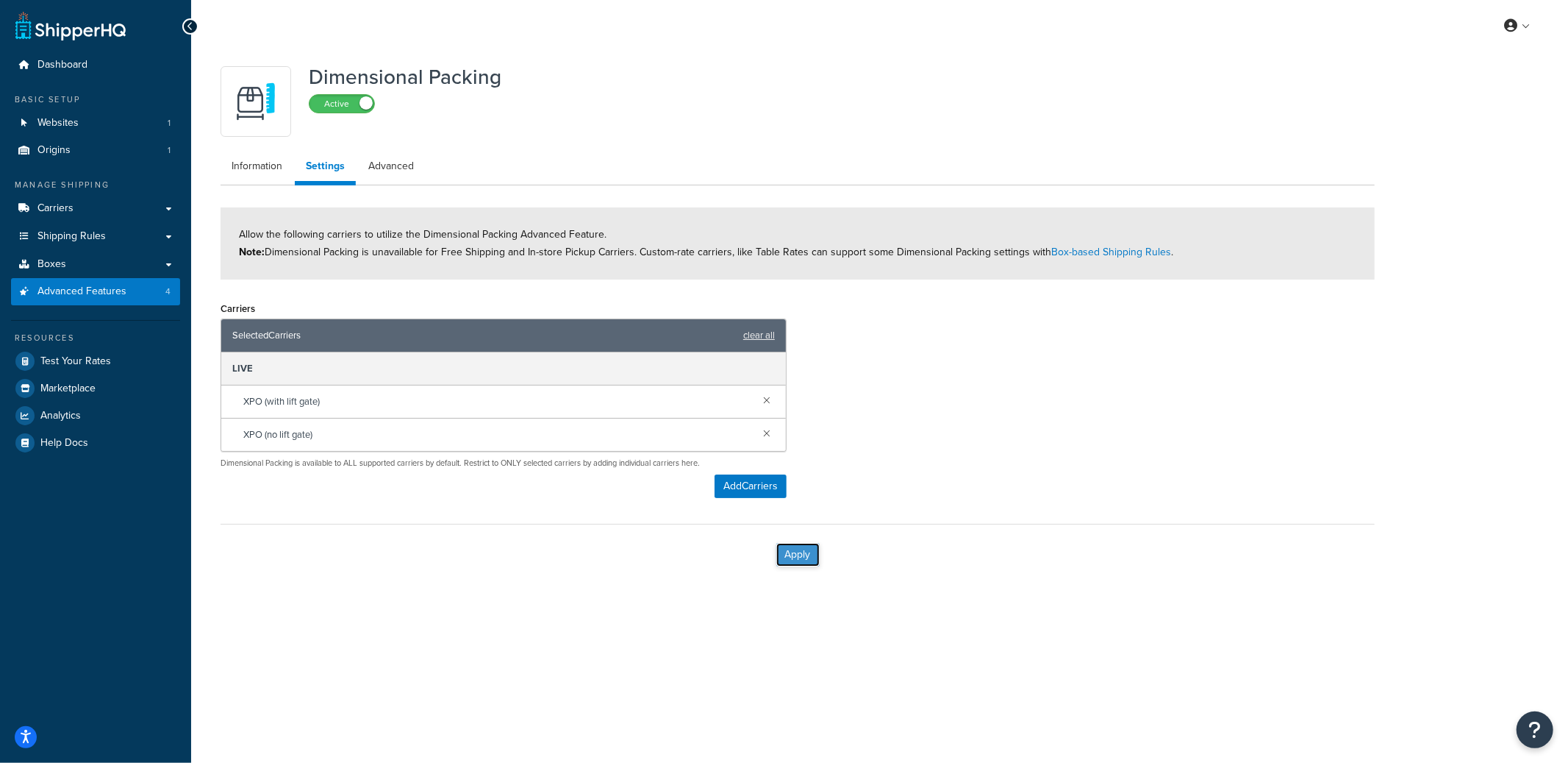
click at [791, 551] on button "Apply" at bounding box center [798, 554] width 44 height 23
click at [753, 492] on button "Add Carriers" at bounding box center [751, 486] width 72 height 23
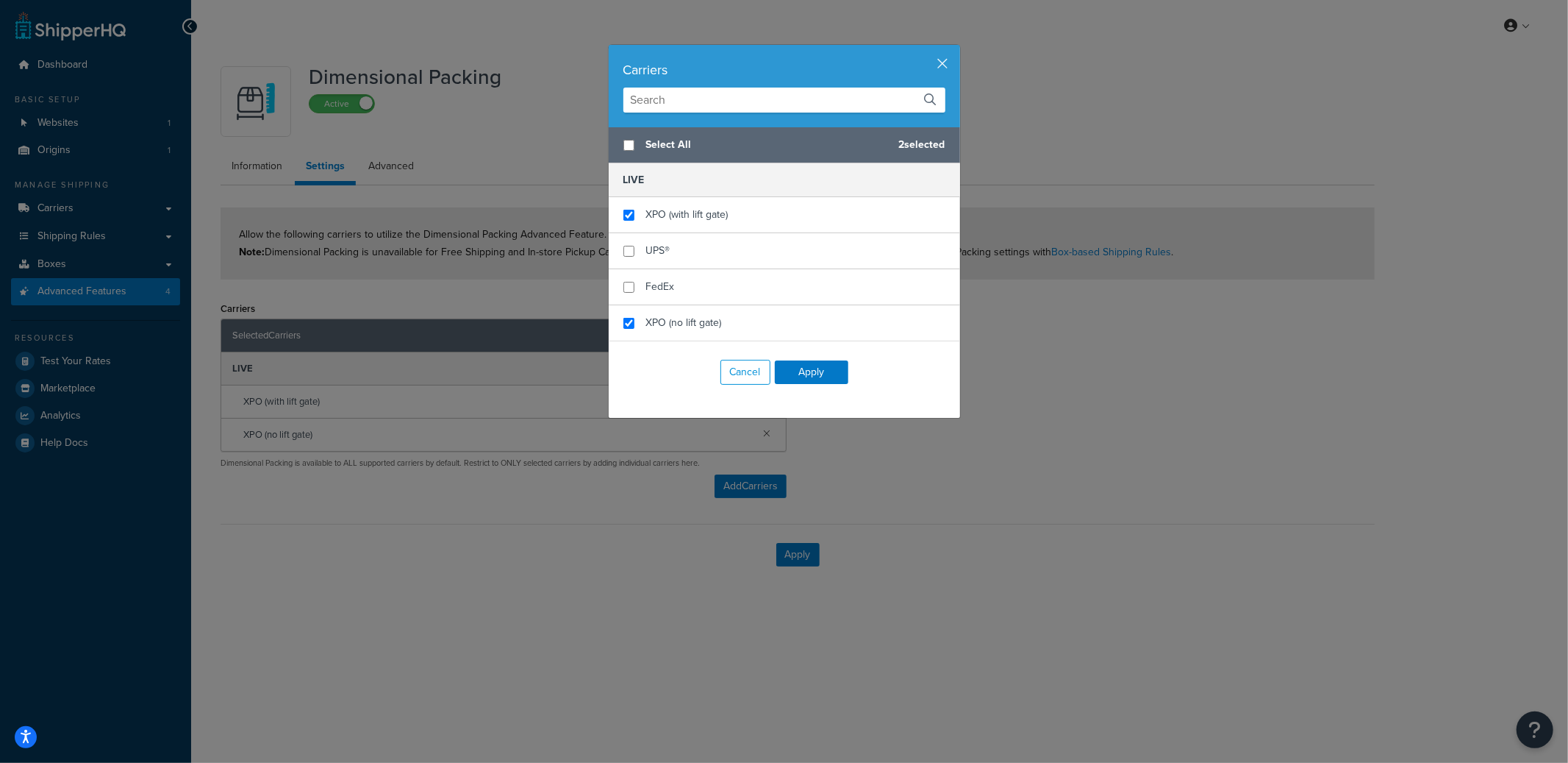
click at [949, 65] on div "Carriers" at bounding box center [784, 85] width 352 height 82
click at [956, 48] on button "button" at bounding box center [958, 46] width 4 height 4
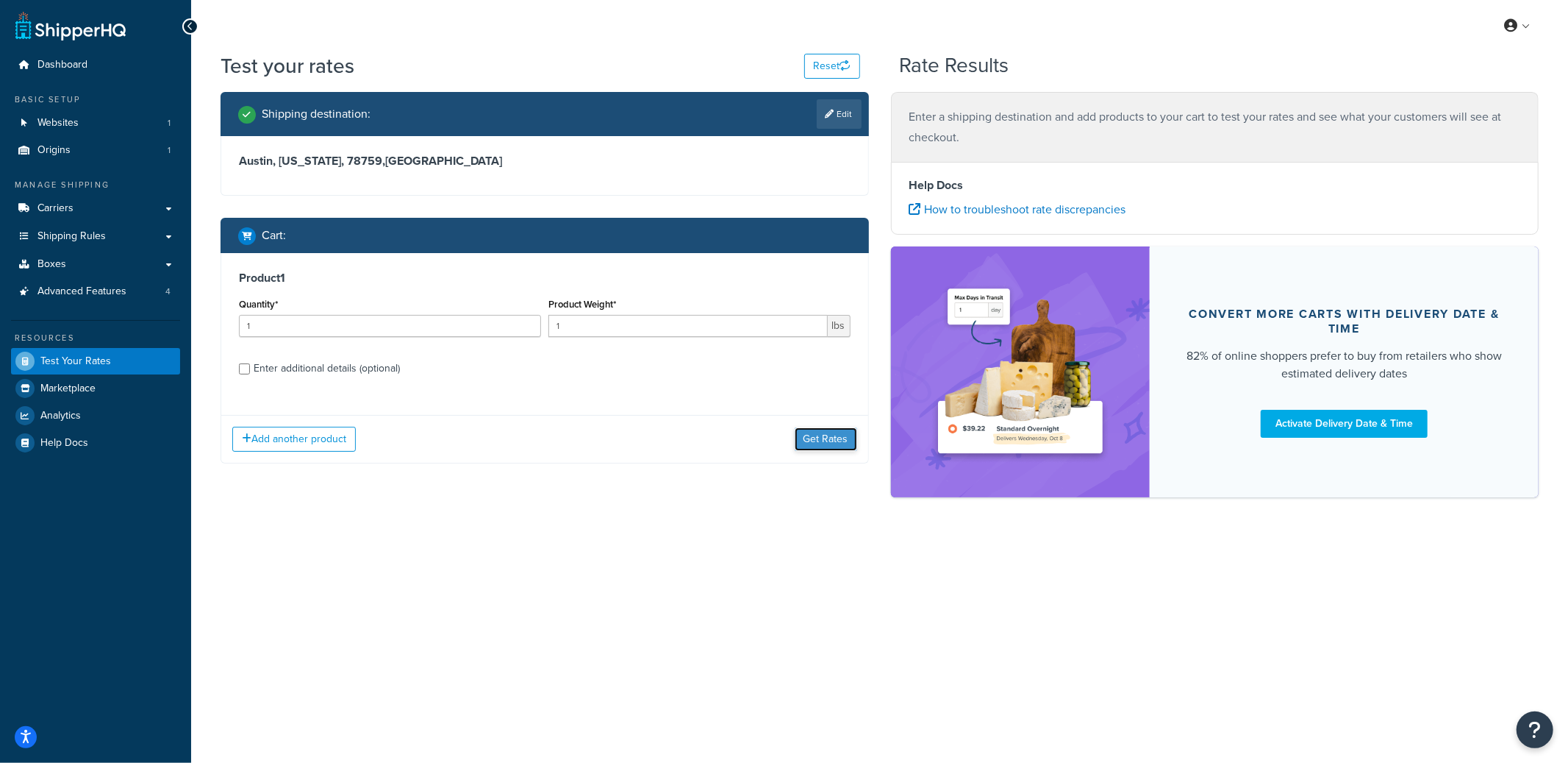
click at [804, 433] on button "Get Rates" at bounding box center [826, 439] width 63 height 23
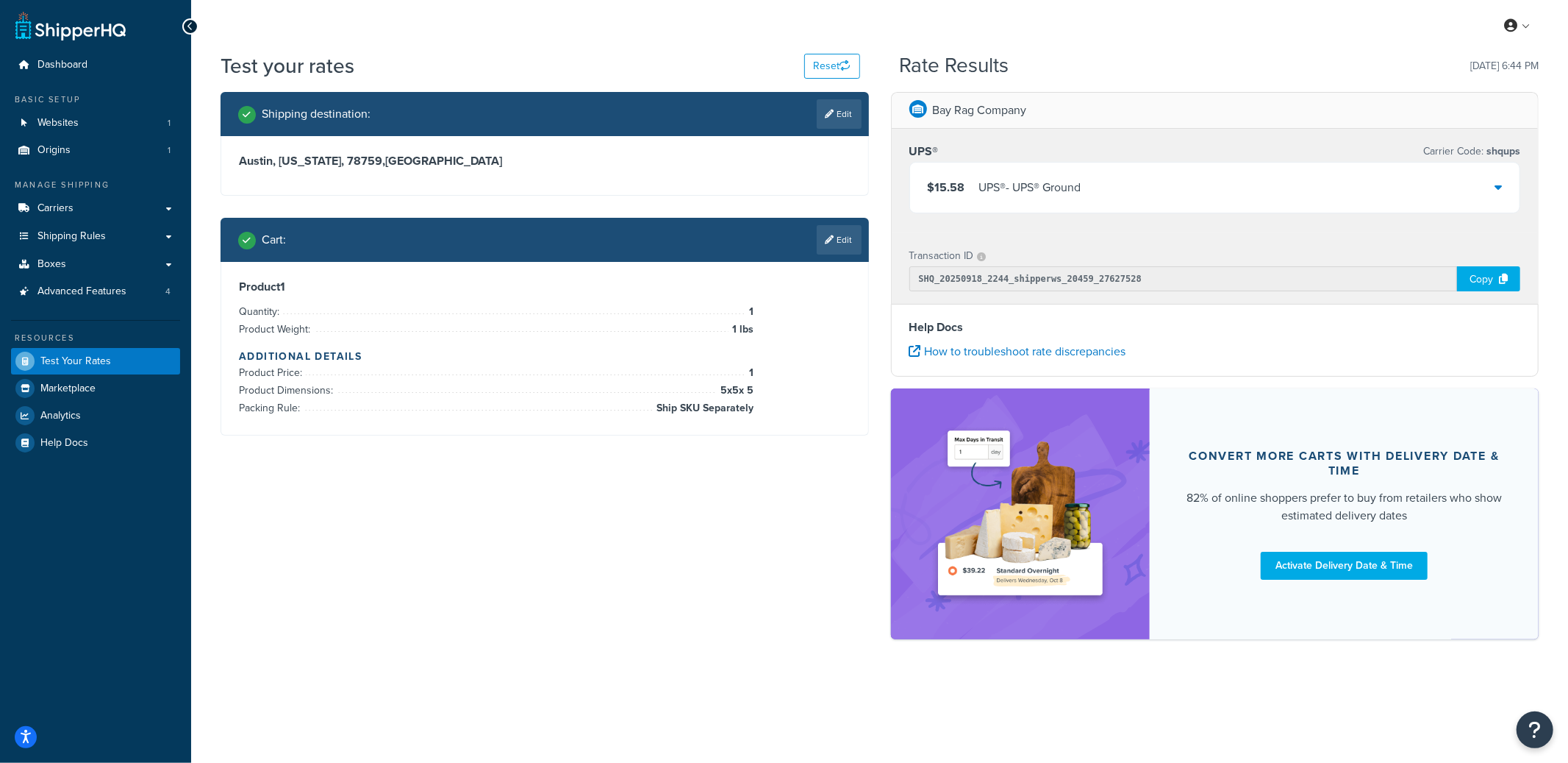
click at [1025, 188] on div "UPS® - UPS® Ground" at bounding box center [1030, 188] width 102 height 20
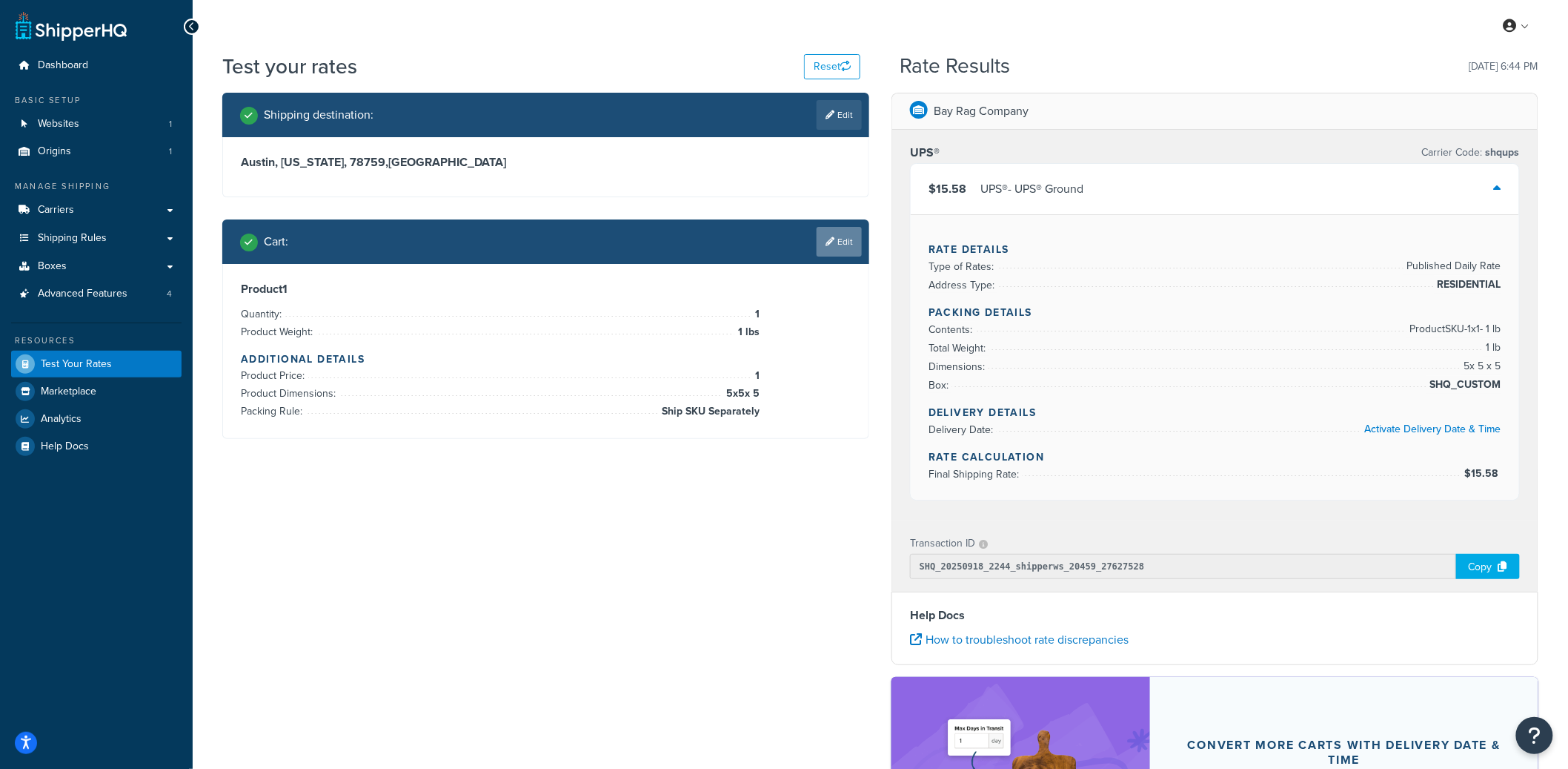
click at [832, 251] on link "Edit" at bounding box center [839, 242] width 45 height 30
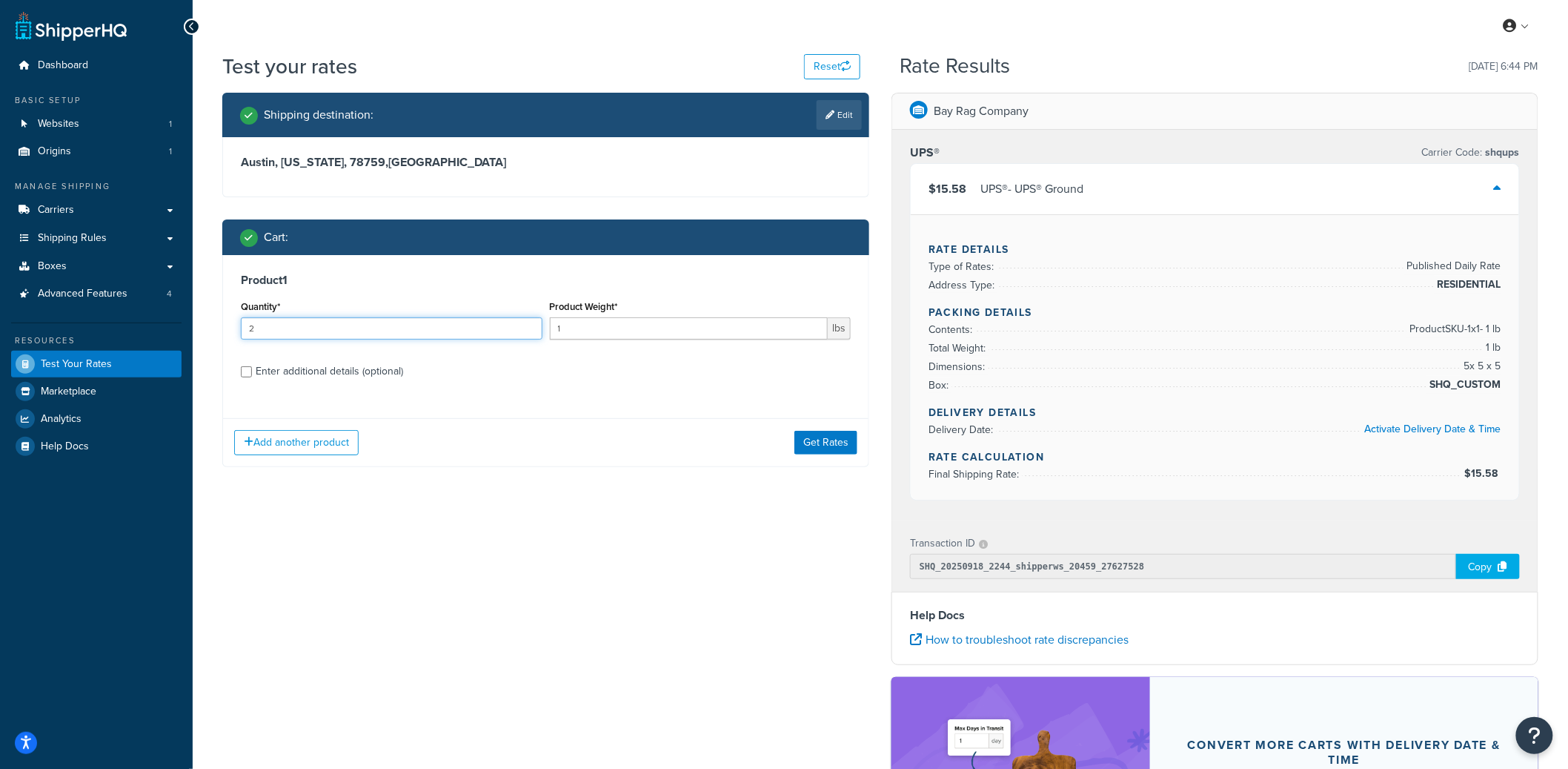
click at [528, 324] on input "2" at bounding box center [391, 329] width 302 height 22
click at [528, 324] on input "3" at bounding box center [391, 329] width 302 height 22
type input "4"
click at [528, 324] on input "4" at bounding box center [391, 329] width 302 height 22
click at [825, 459] on div "Add another product Get Rates" at bounding box center [546, 442] width 646 height 48
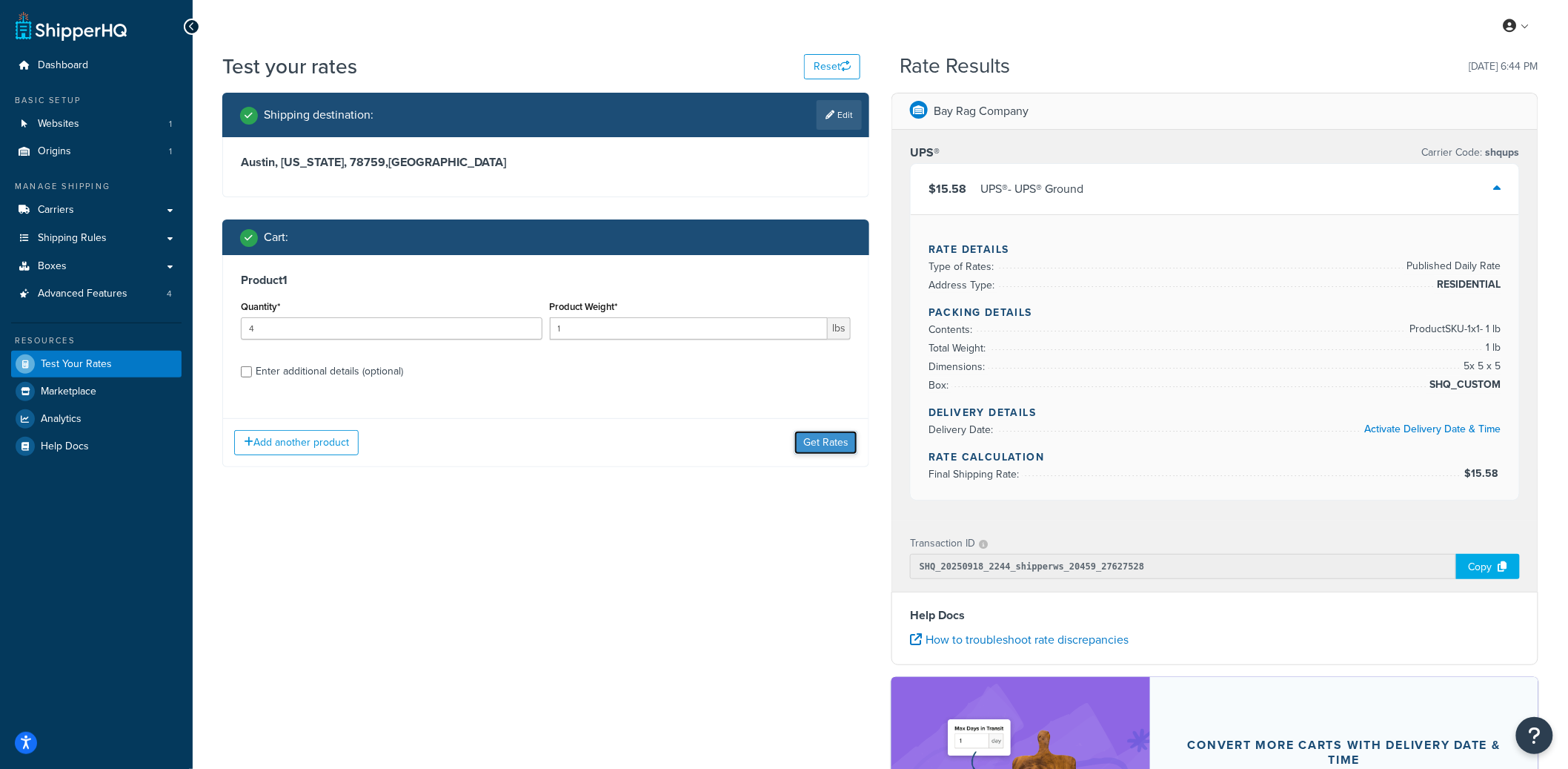
click at [824, 446] on button "Get Rates" at bounding box center [826, 443] width 63 height 24
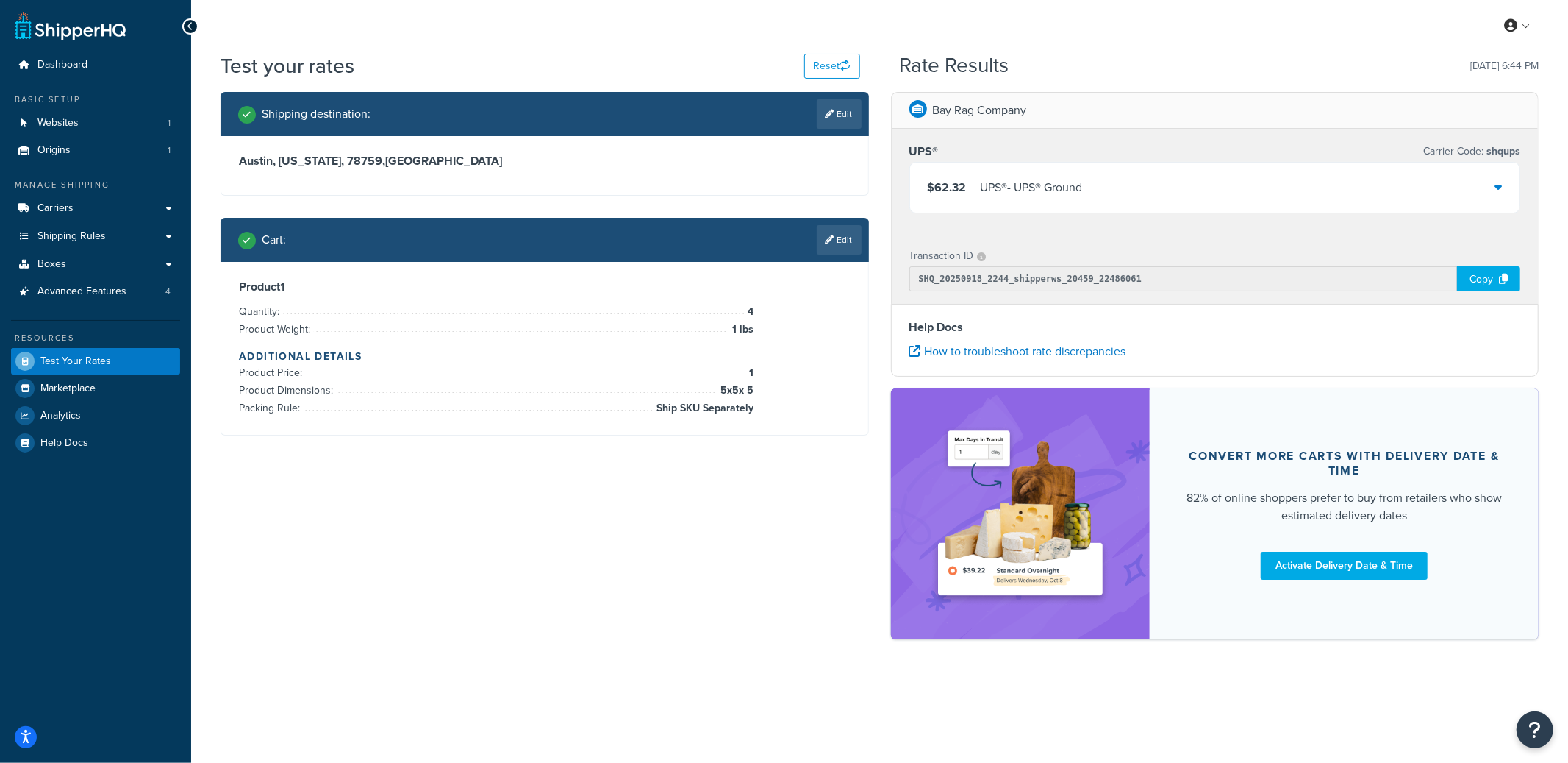
click at [1009, 186] on div "UPS® - UPS® Ground" at bounding box center [1031, 188] width 102 height 20
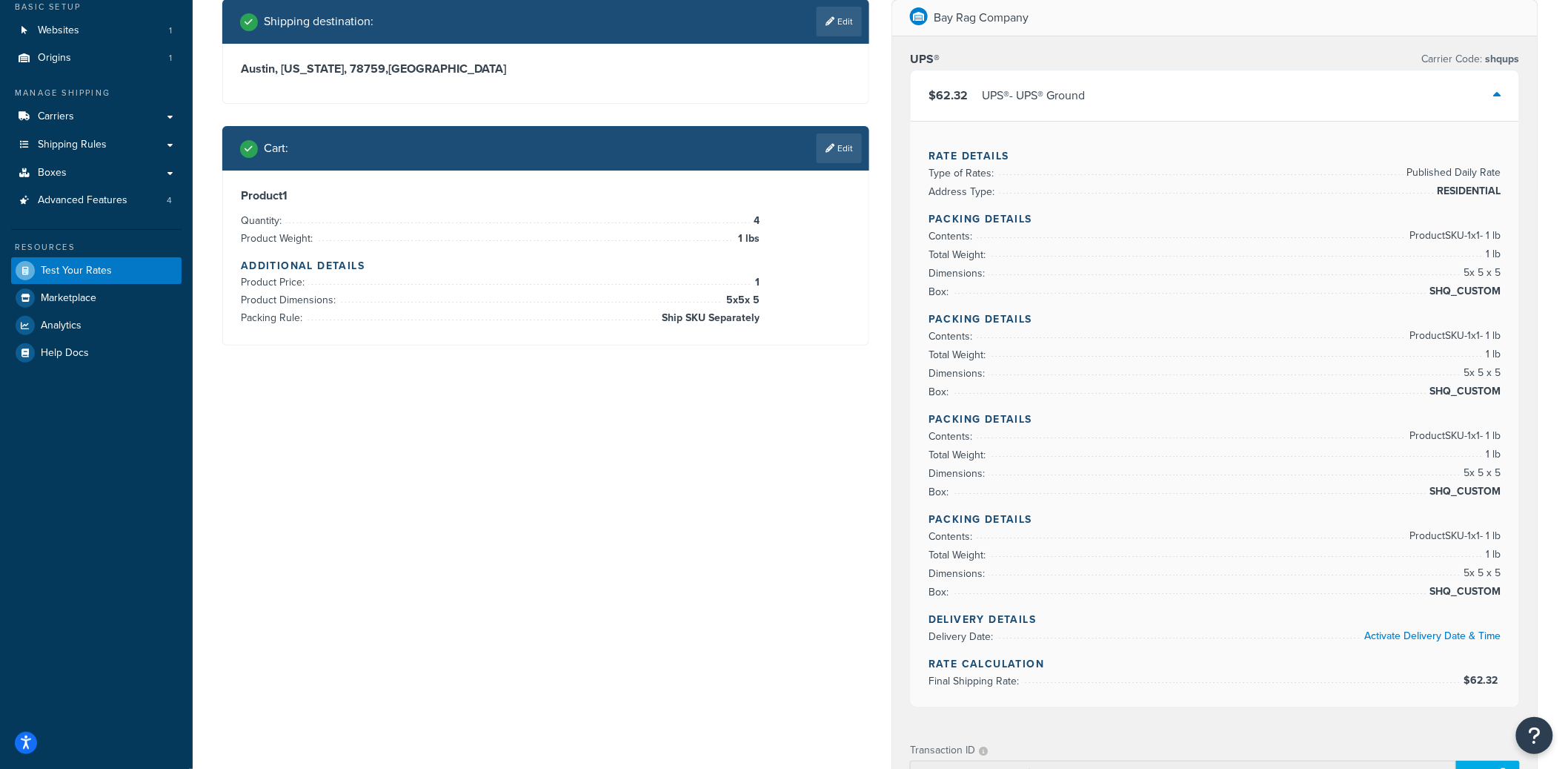
scroll to position [110, 0]
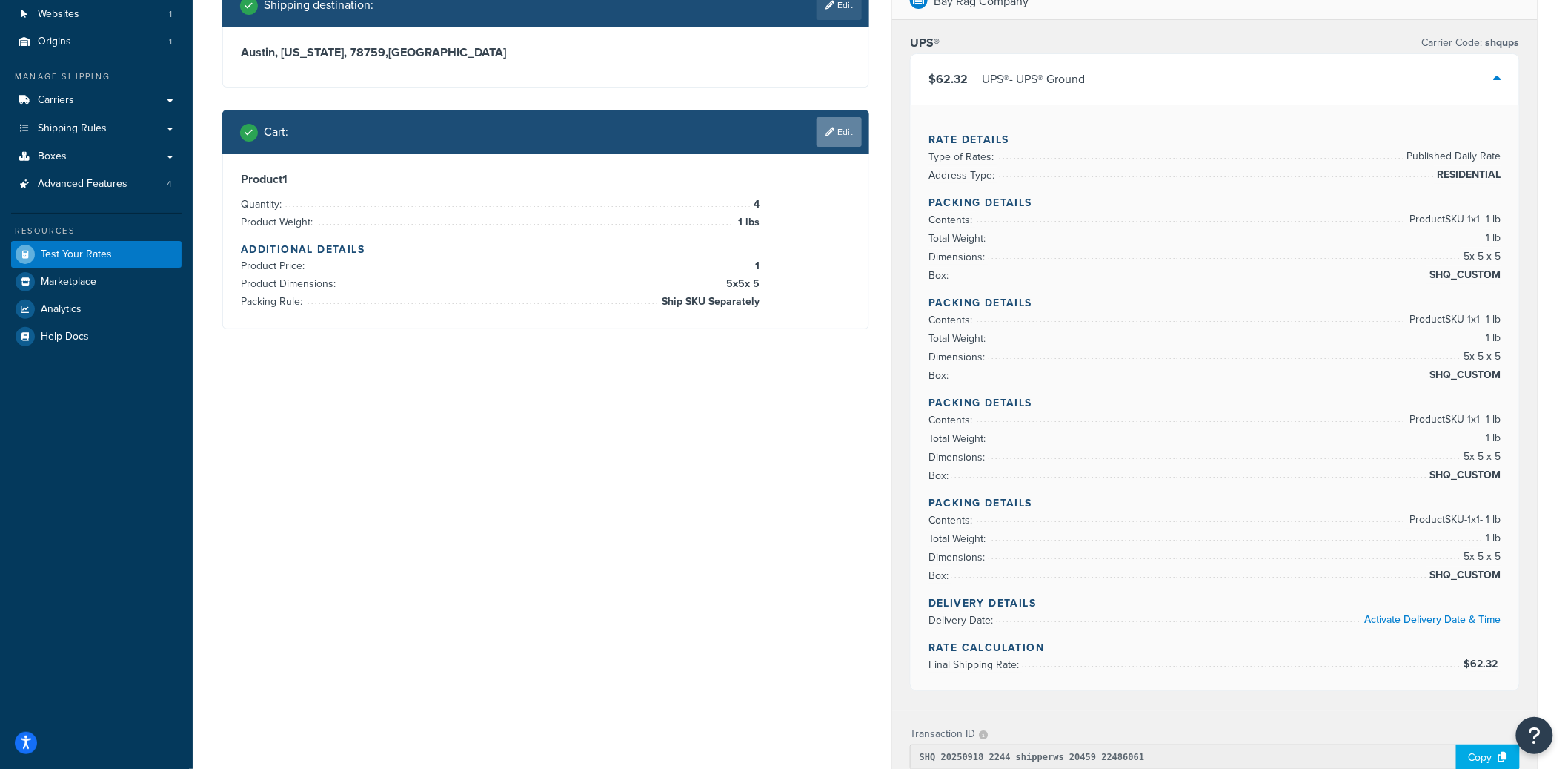
click at [832, 135] on icon at bounding box center [829, 132] width 9 height 9
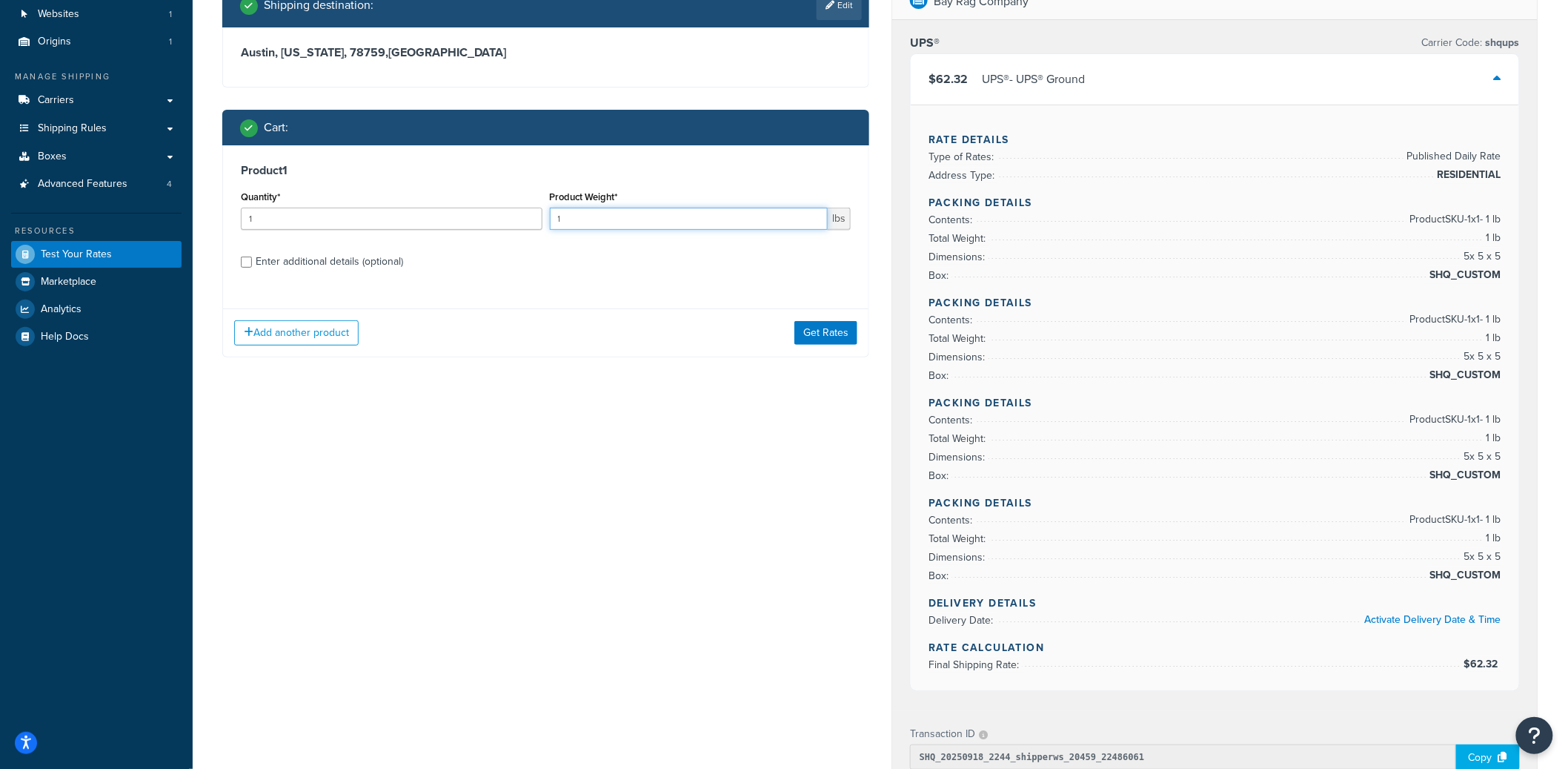
click at [617, 225] on input "1" at bounding box center [689, 218] width 279 height 22
type input "10"
click at [811, 341] on button "Get Rates" at bounding box center [826, 332] width 63 height 24
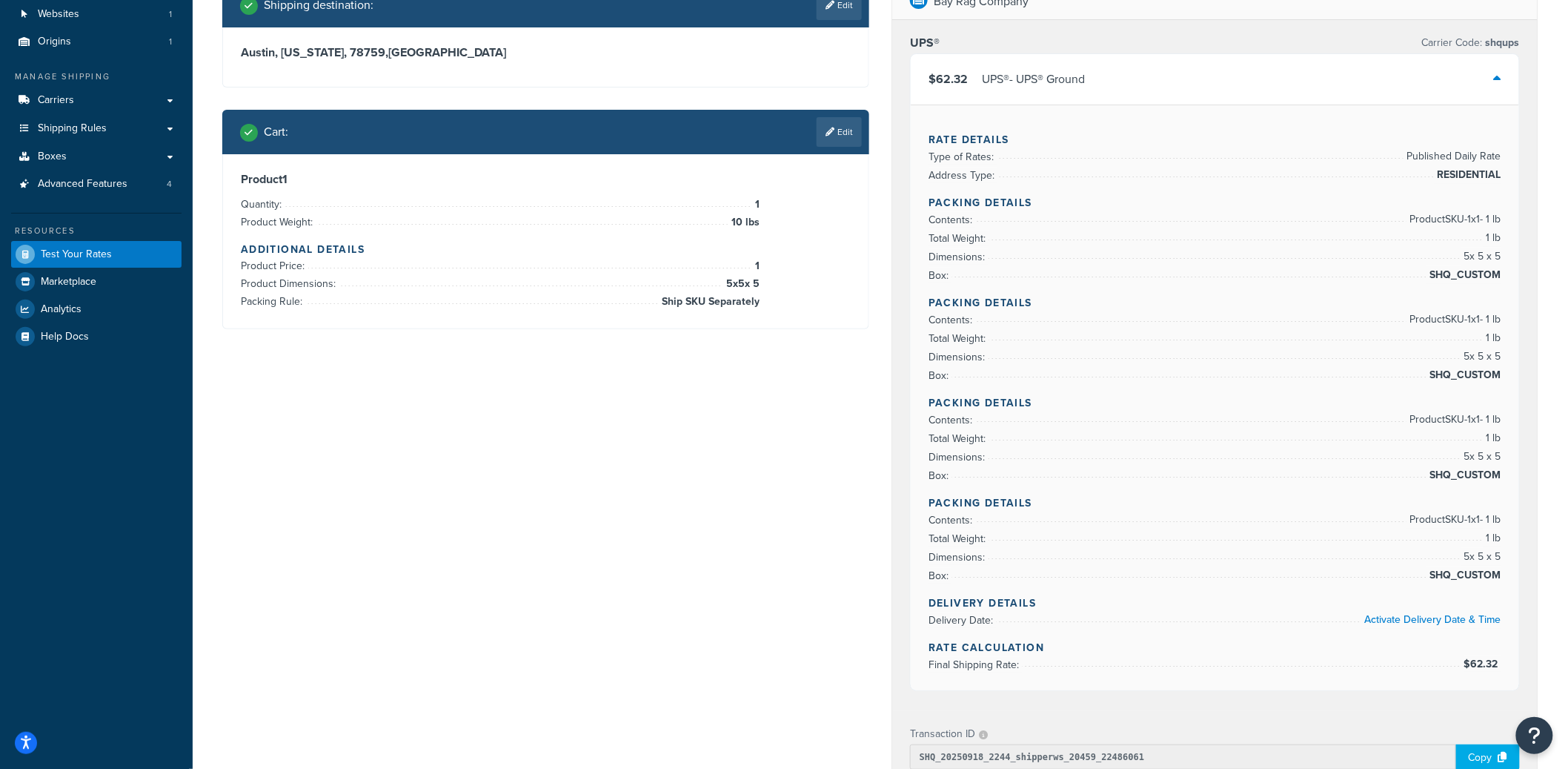
scroll to position [0, 0]
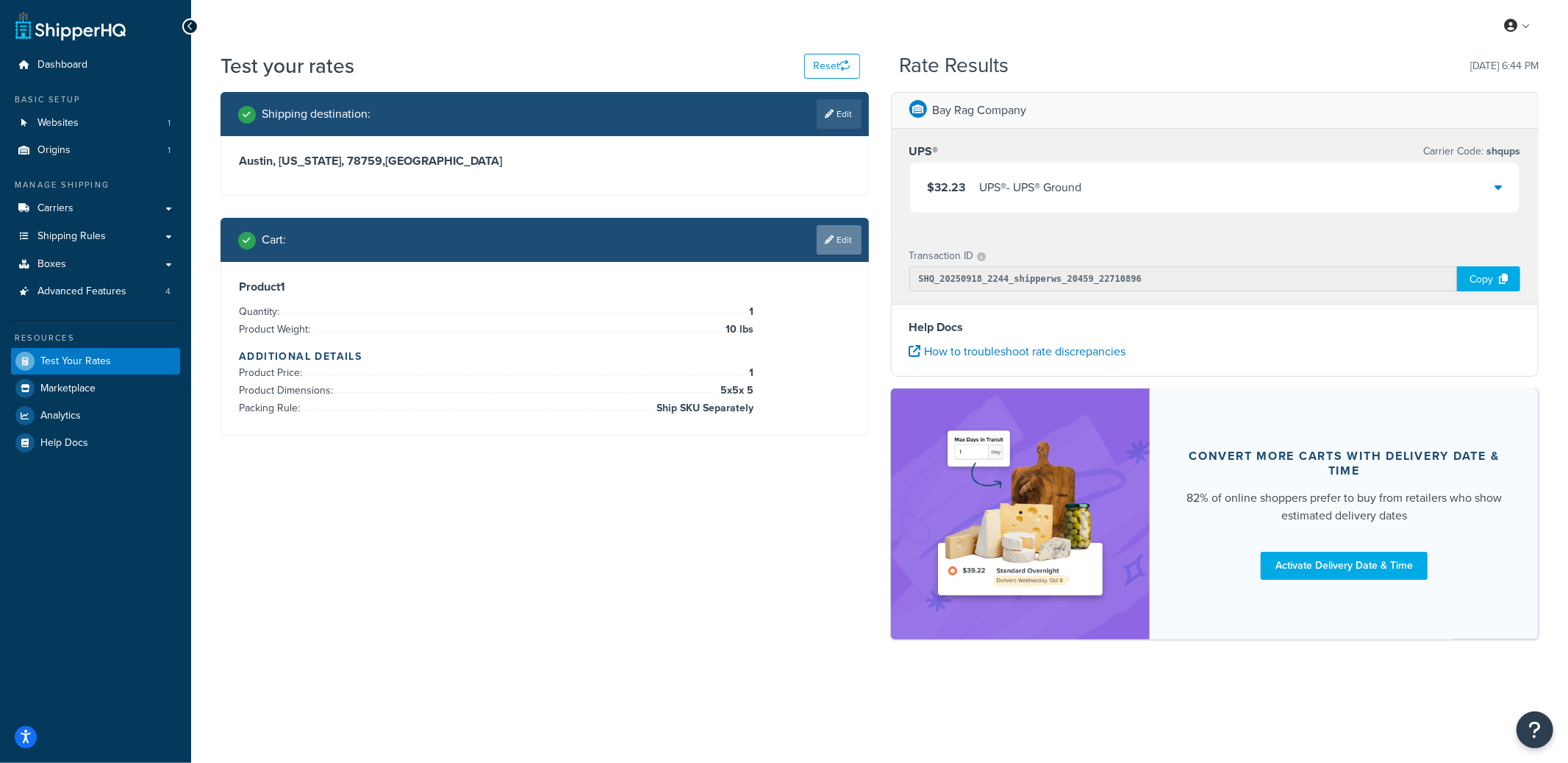
click at [839, 253] on link "Edit" at bounding box center [838, 240] width 45 height 30
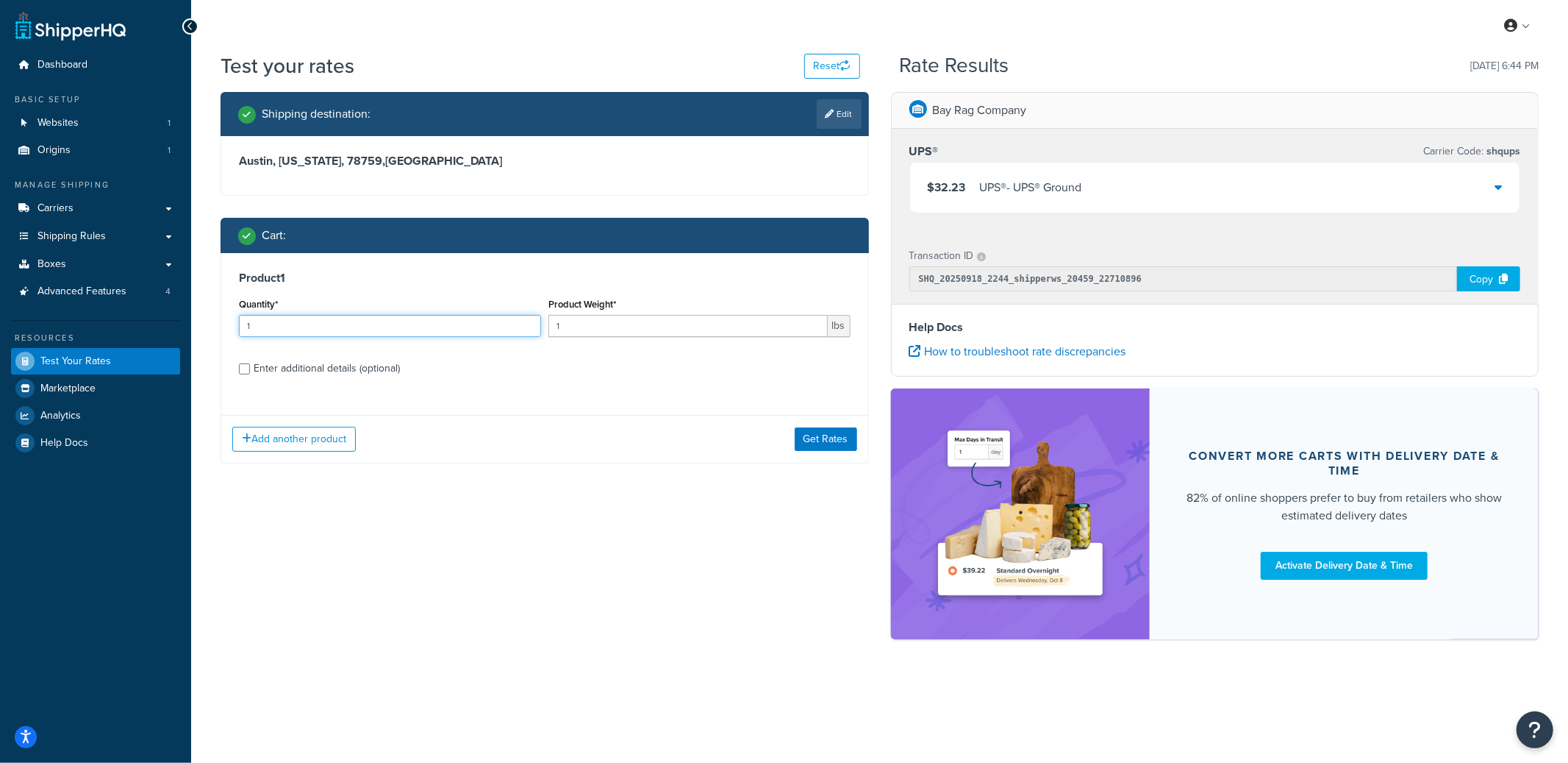
click at [449, 320] on input "1" at bounding box center [390, 326] width 302 height 22
type input "10"
click at [824, 443] on button "Get Rates" at bounding box center [826, 439] width 63 height 23
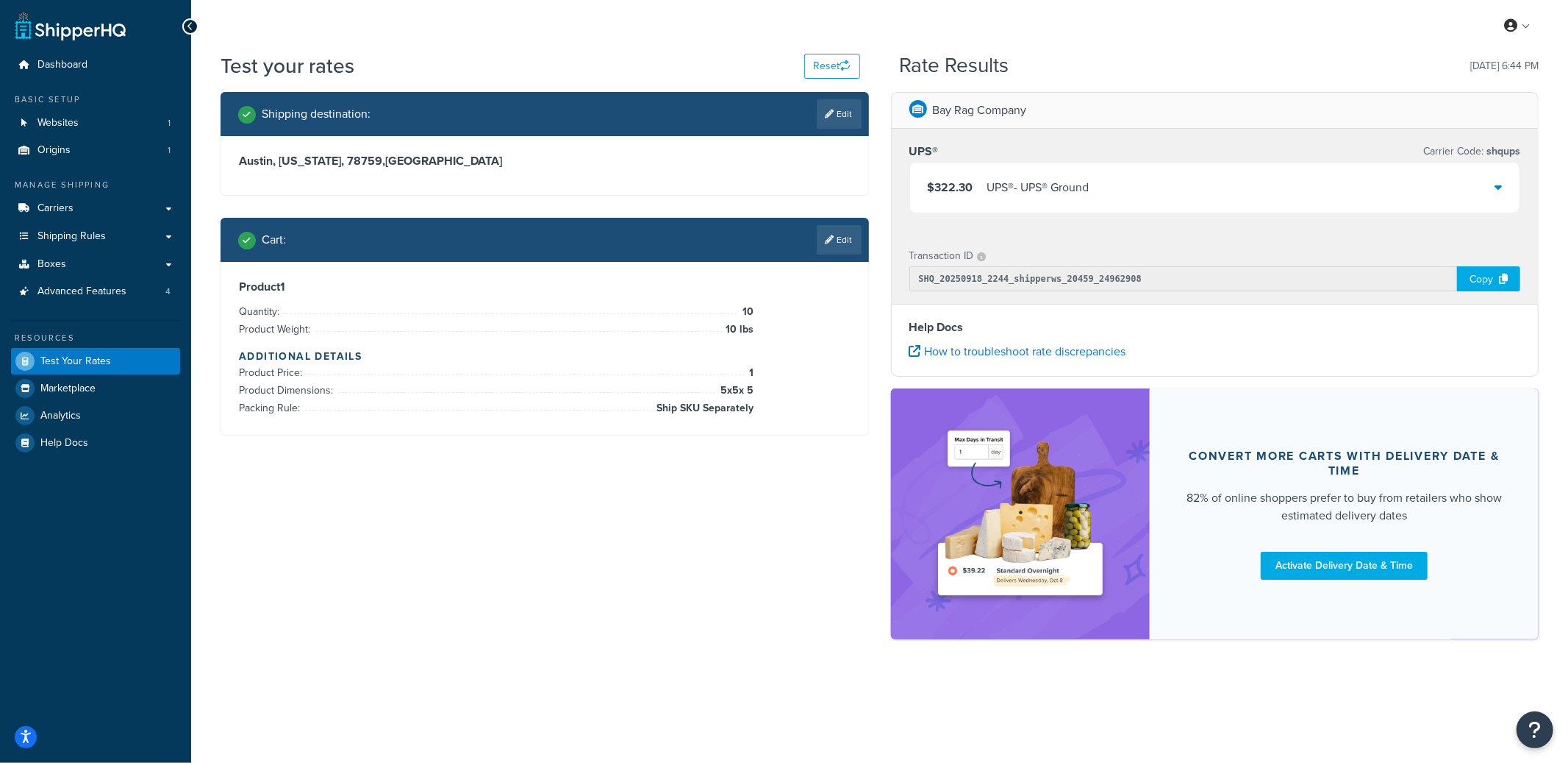
click at [1029, 197] on div "UPS® - UPS® Ground" at bounding box center [1038, 188] width 102 height 20
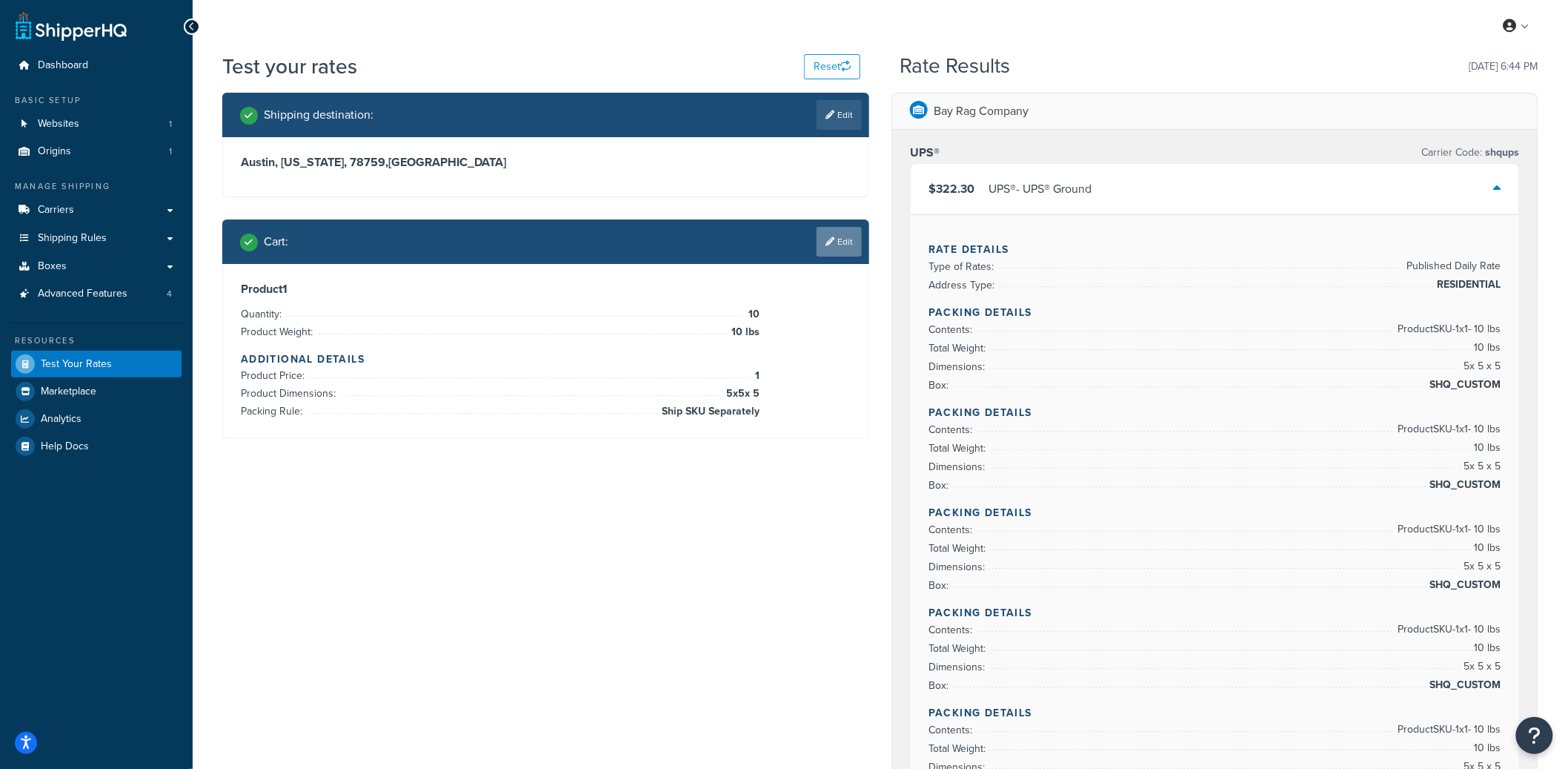
click at [842, 251] on link "Edit" at bounding box center [839, 242] width 45 height 30
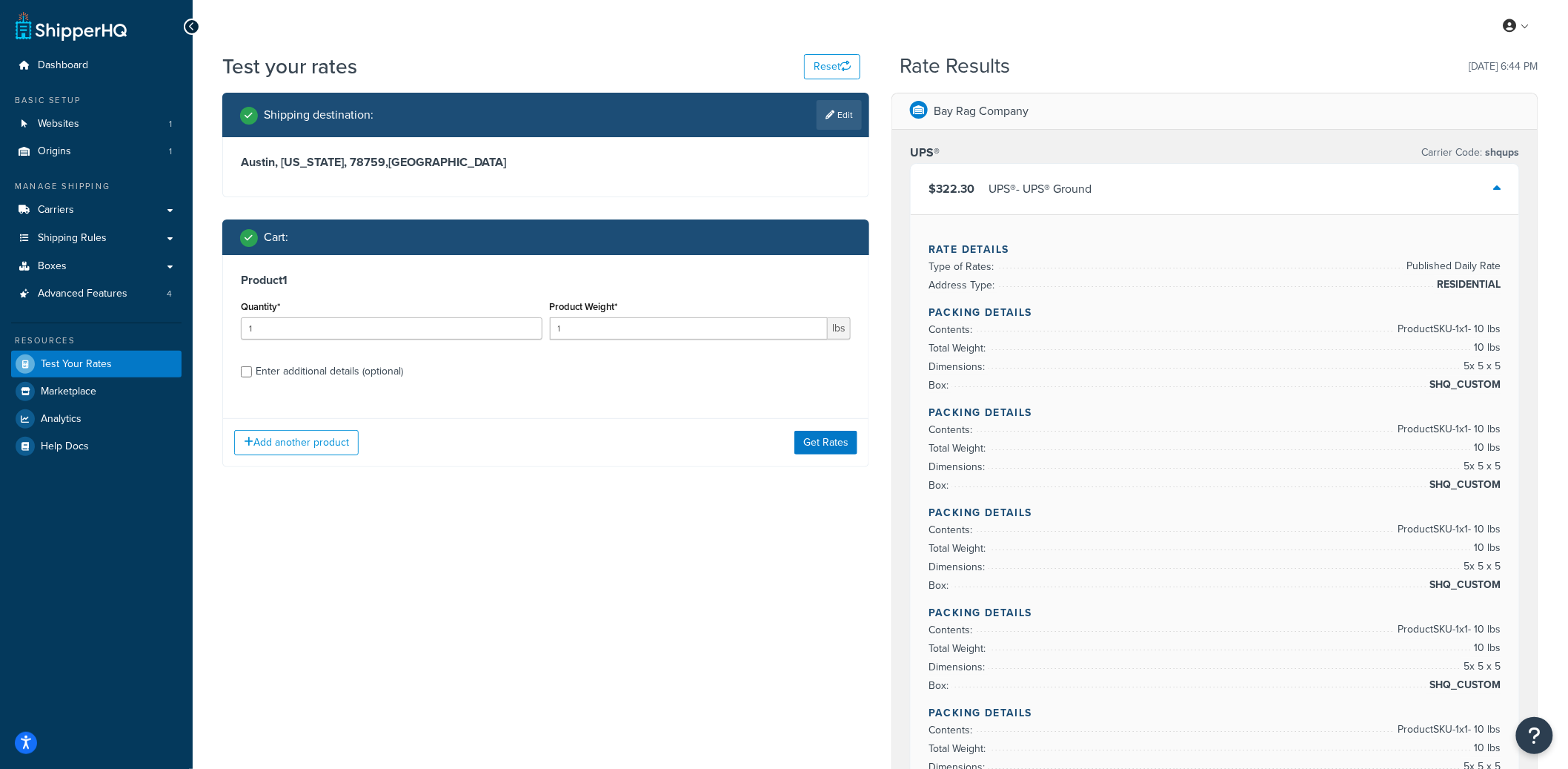
click at [373, 369] on div "Enter additional details (optional)" at bounding box center [329, 371] width 147 height 20
click at [252, 369] on input "Enter additional details (optional)" at bounding box center [247, 372] width 11 height 11
checkbox input "true"
select select "87845"
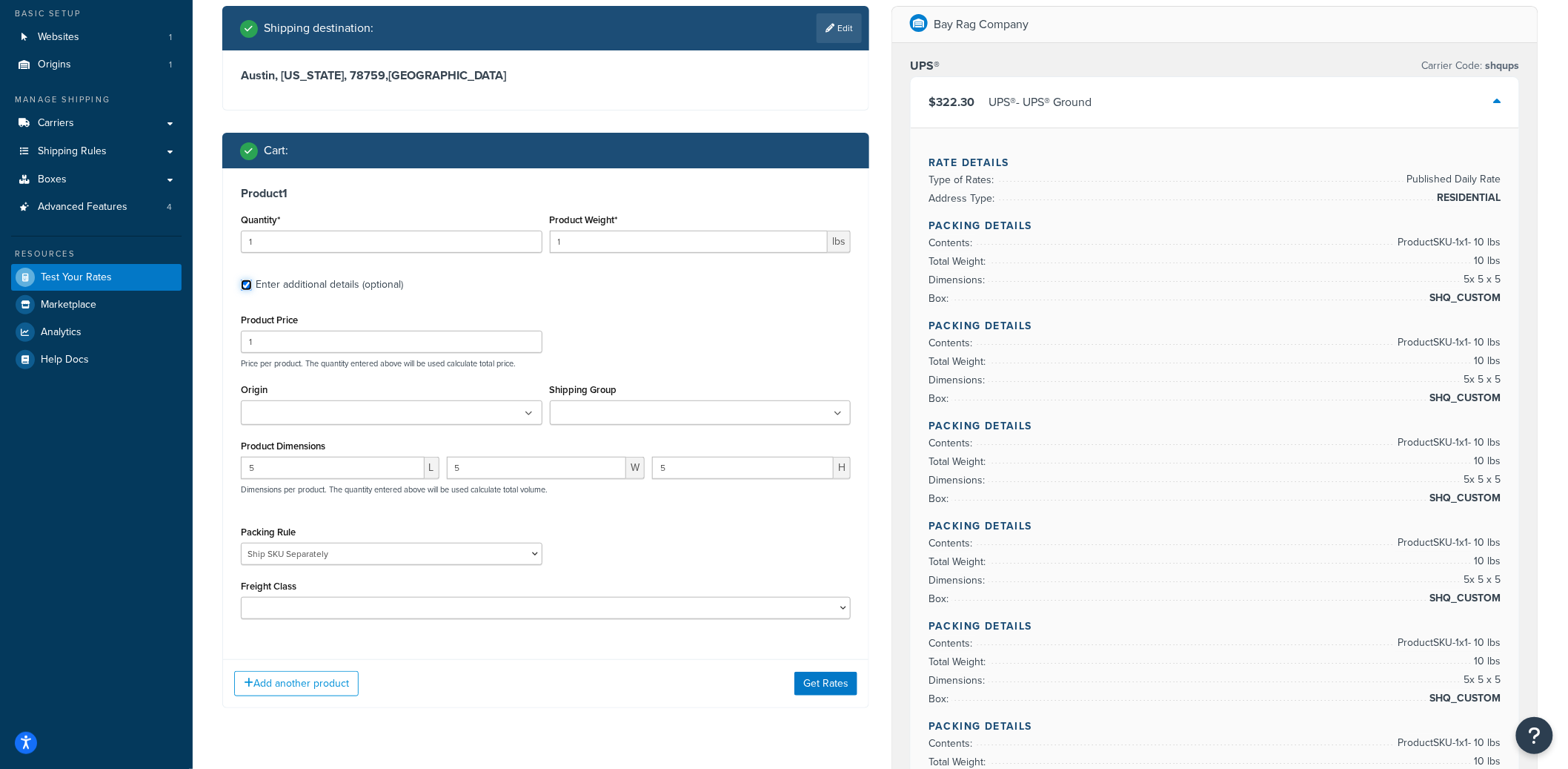
scroll to position [95, 0]
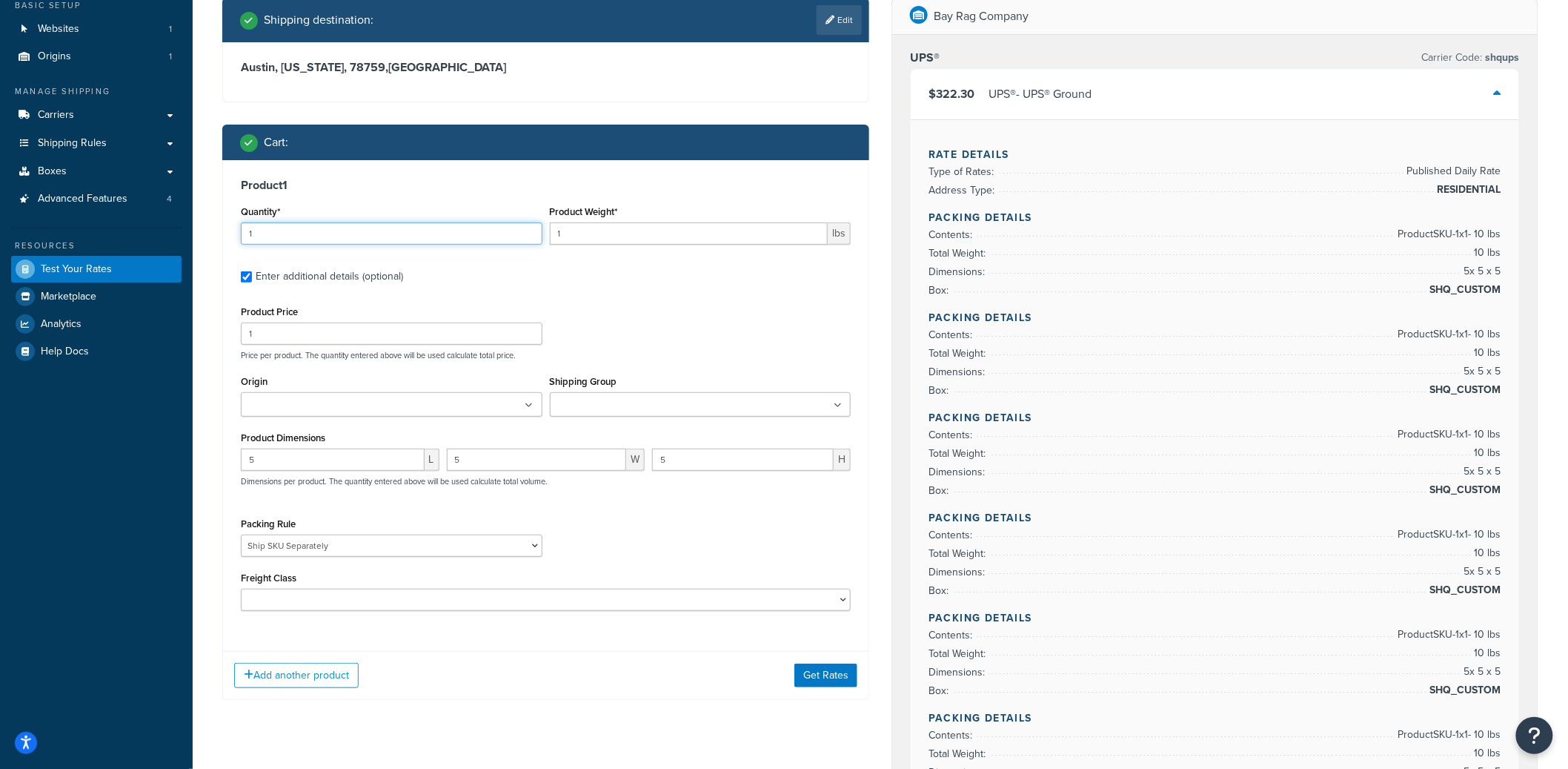
click at [398, 240] on input "1" at bounding box center [391, 233] width 302 height 22
type input "15"
type input "10"
click at [810, 682] on button "Get Rates" at bounding box center [826, 675] width 63 height 24
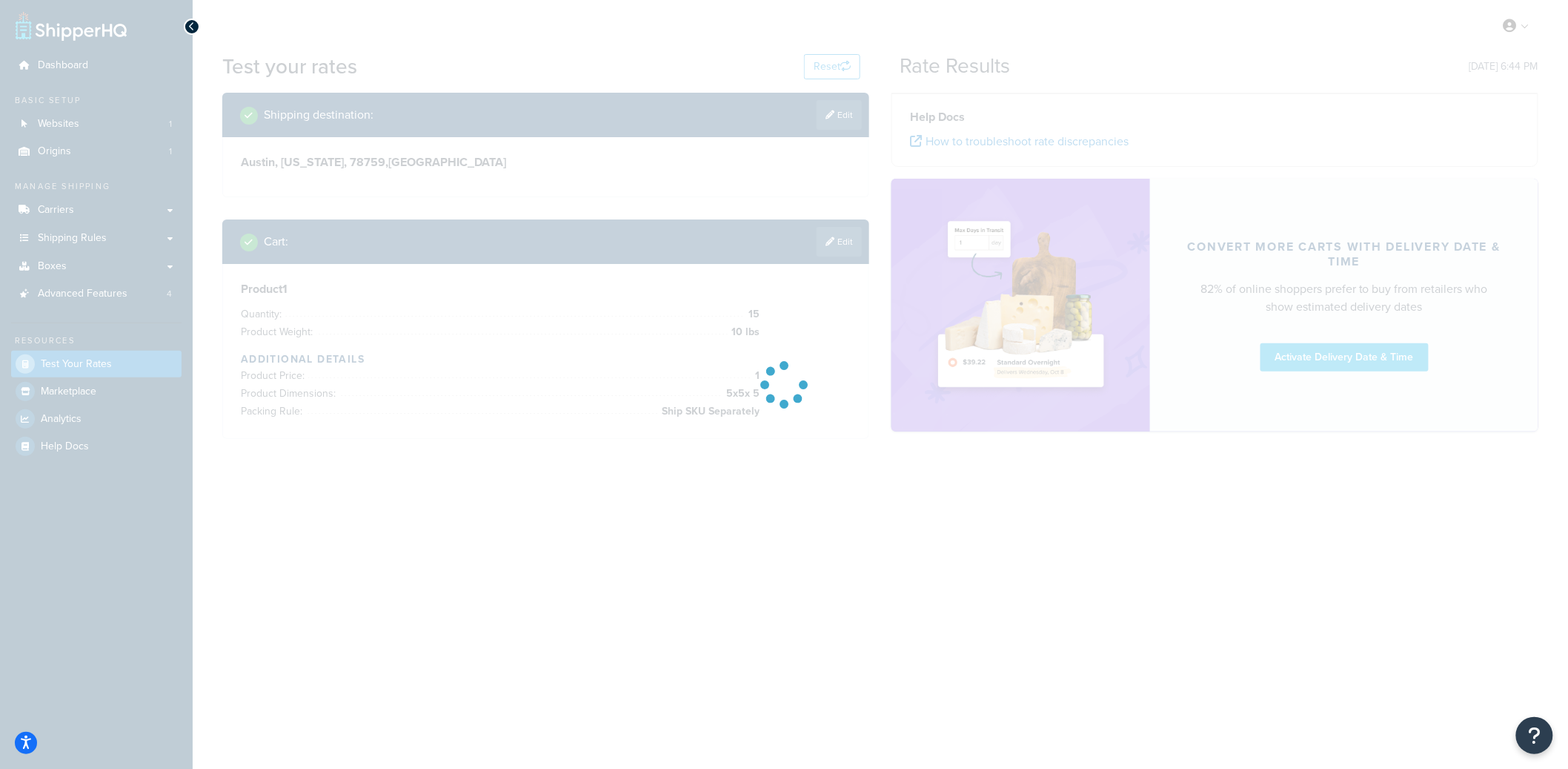
scroll to position [0, 0]
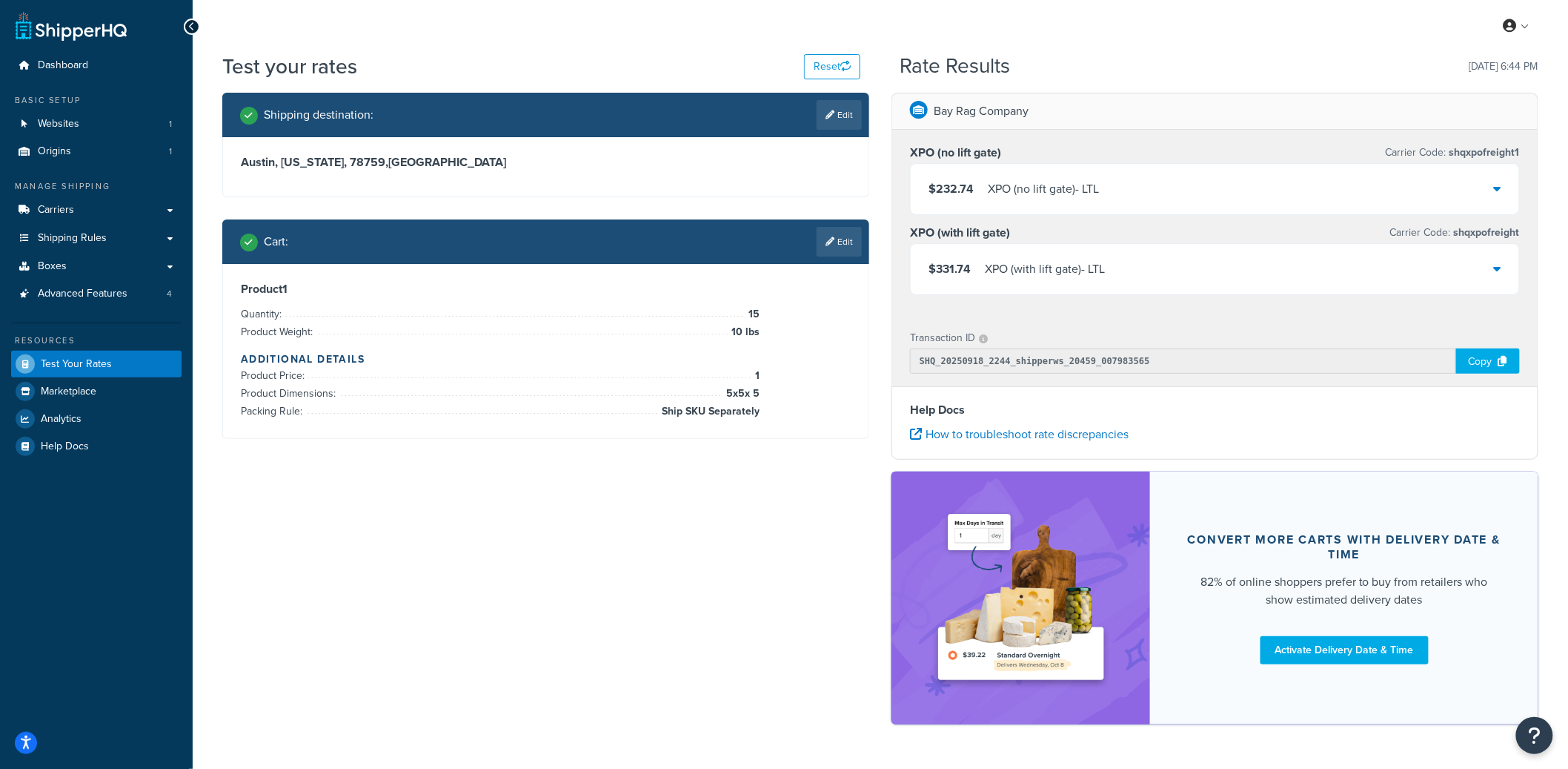
click at [1112, 194] on div "$232.74 XPO (no lift gate) - LTL" at bounding box center [1215, 189] width 609 height 50
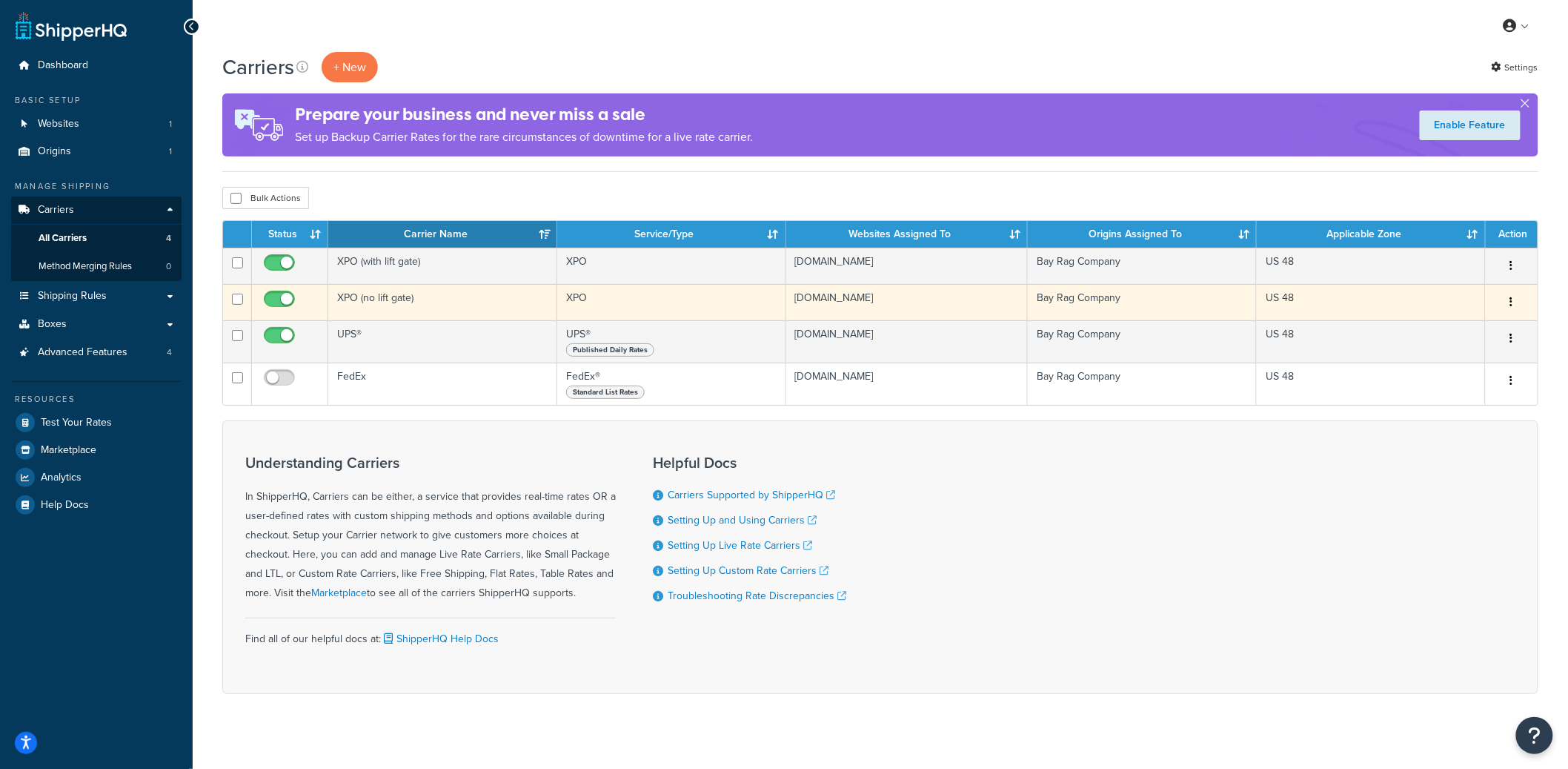
click at [436, 306] on td "XPO (no lift gate)" at bounding box center [443, 302] width 229 height 36
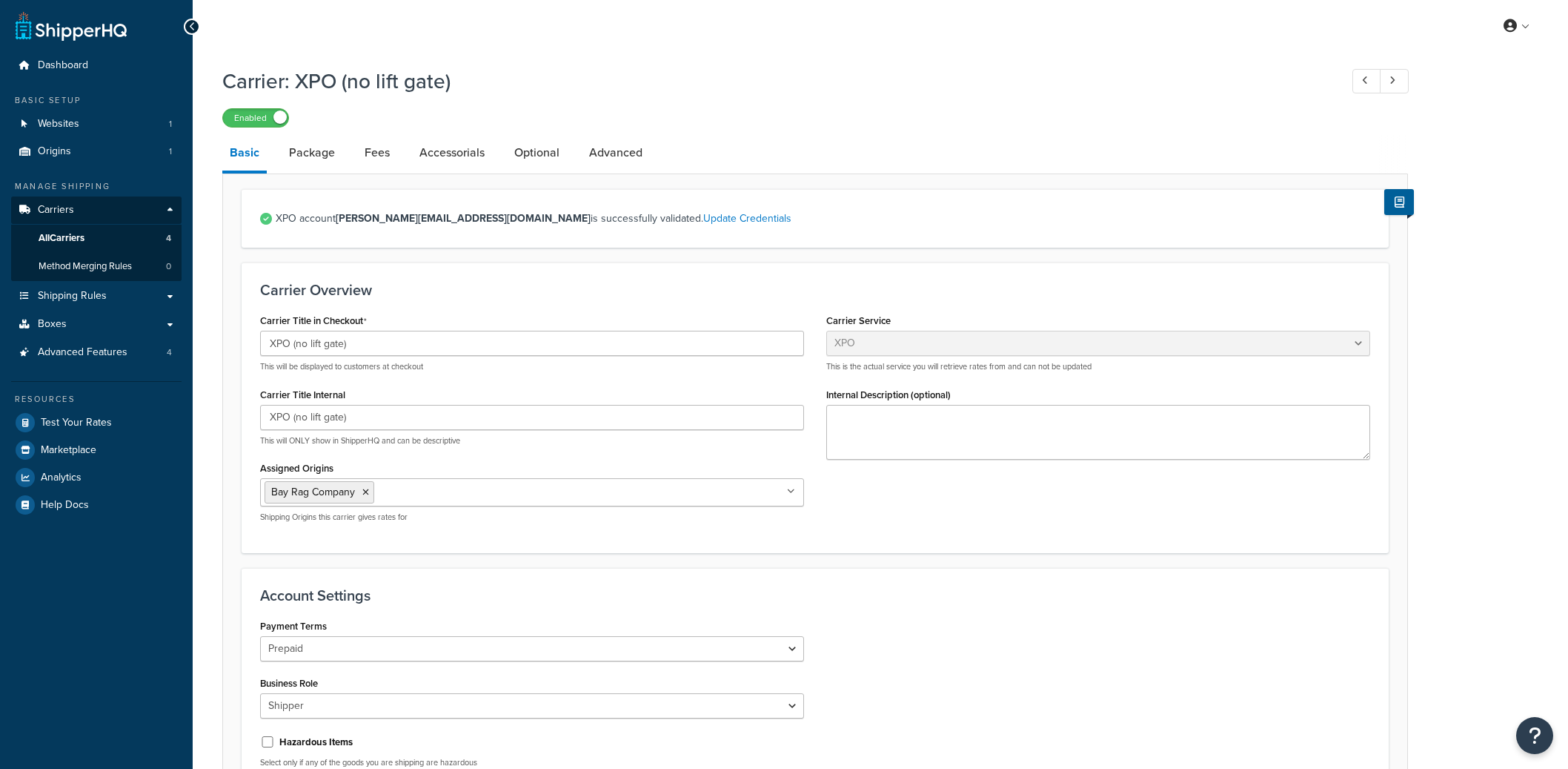
select select "xpoFreight"
click at [528, 157] on link "Optional" at bounding box center [537, 152] width 60 height 35
select select "55"
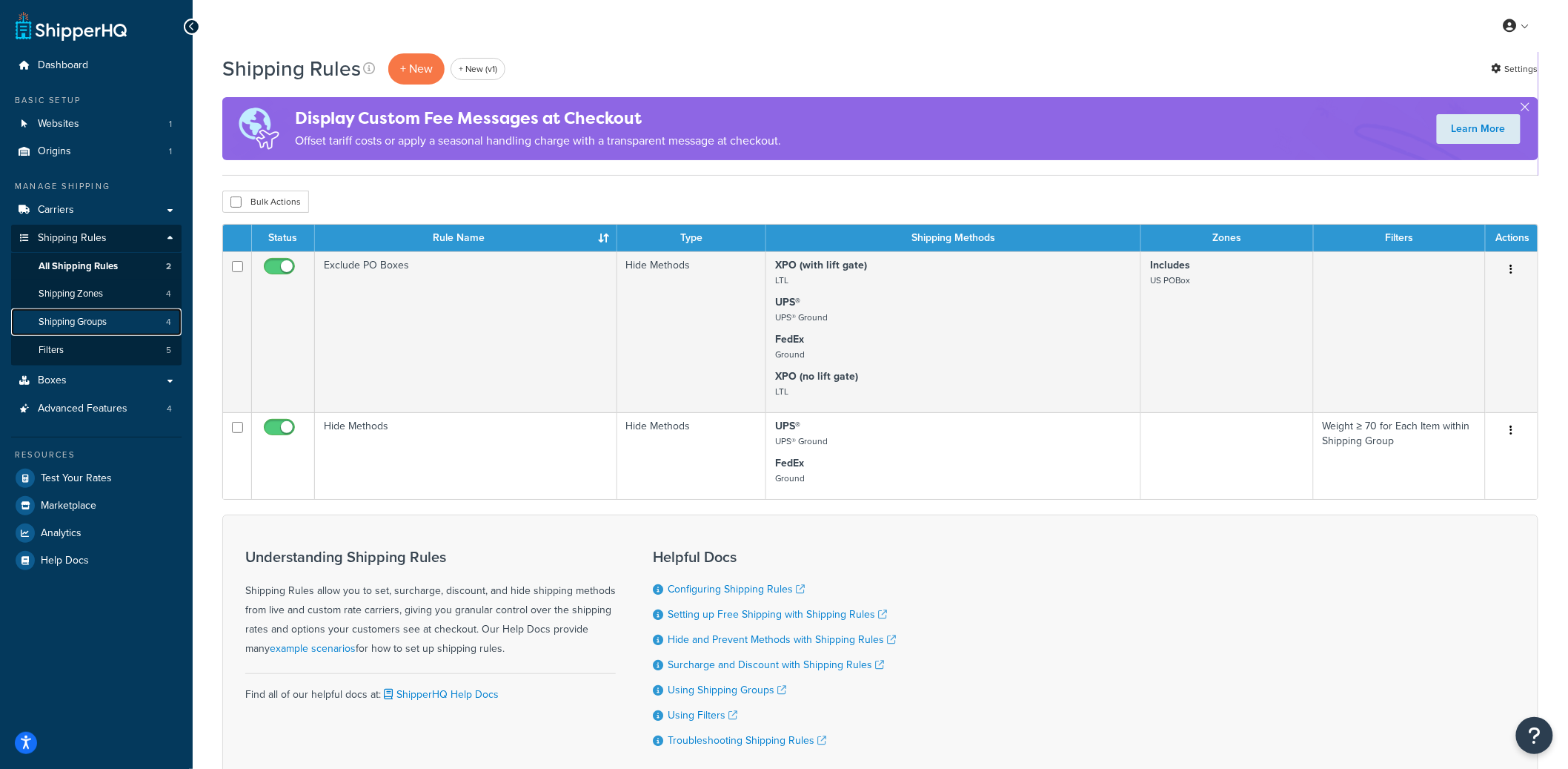
click at [109, 316] on link "Shipping Groups 4" at bounding box center [96, 321] width 170 height 28
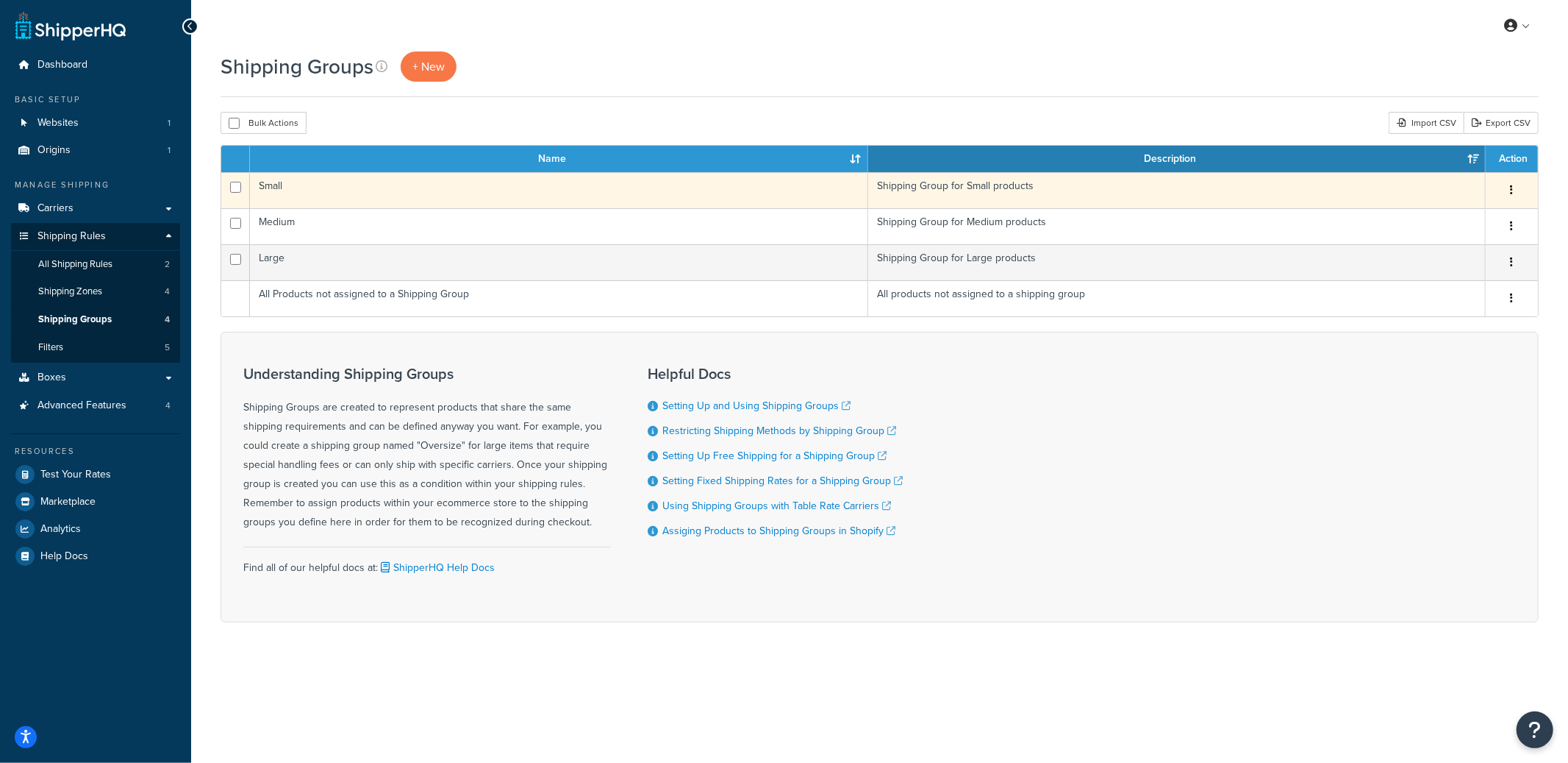
click at [416, 196] on td "Small" at bounding box center [559, 190] width 618 height 36
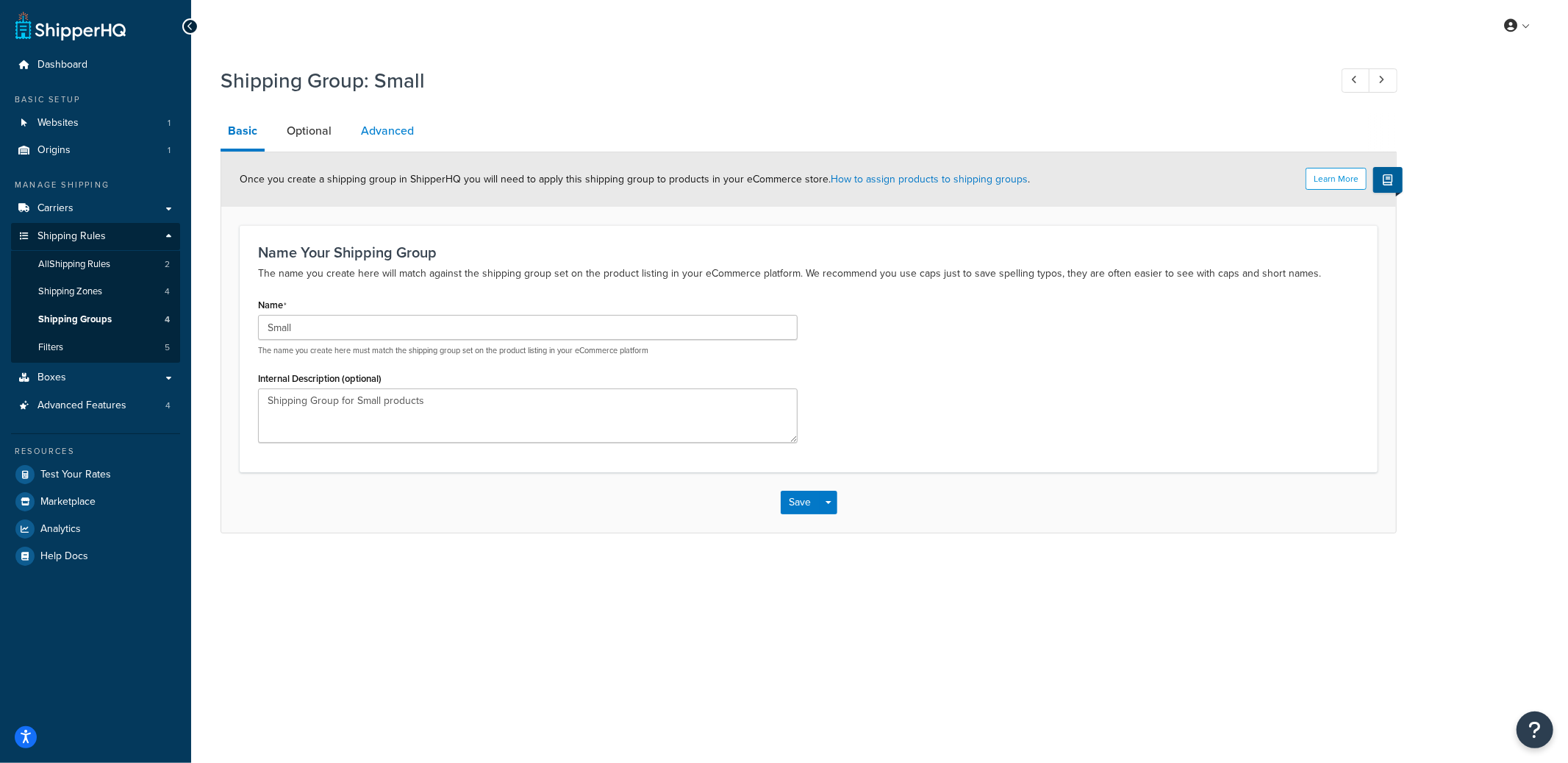
click at [377, 140] on link "Advanced" at bounding box center [388, 131] width 68 height 35
